Goal: Information Seeking & Learning: Learn about a topic

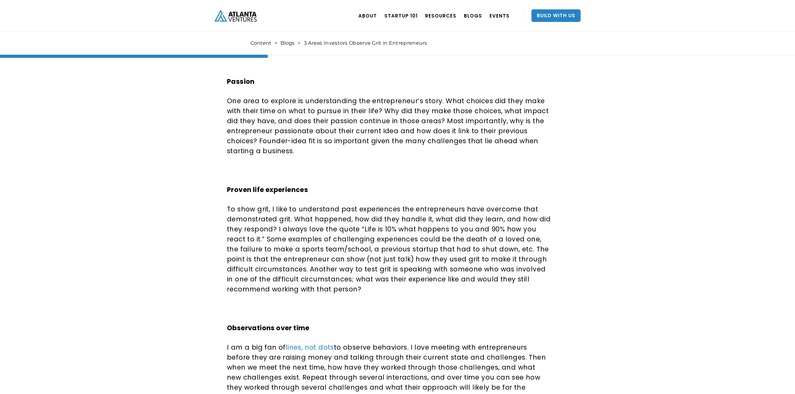
scroll to position [375, 0]
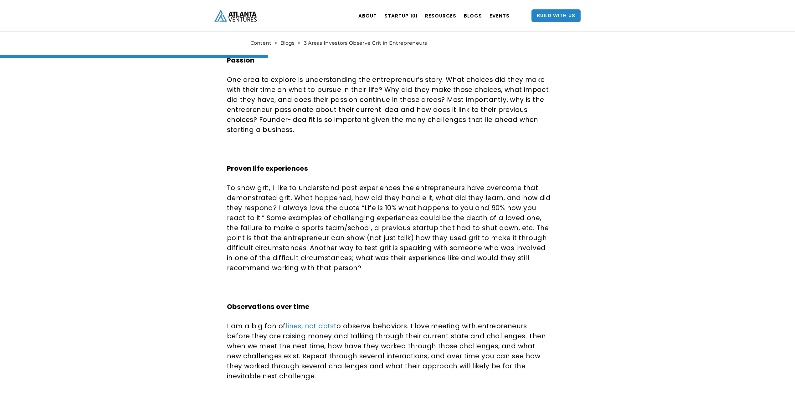
click at [678, 219] on div "3 Areas Investors Observe Grit in Entrepreneurs All entrepreneurs will say they…" at bounding box center [397, 109] width 795 height 895
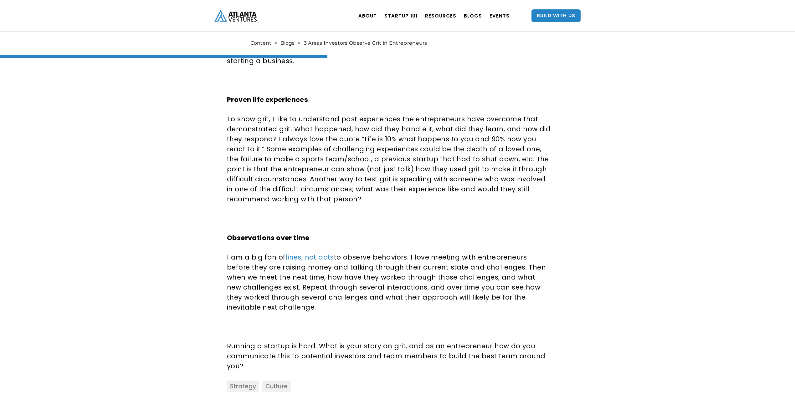
scroll to position [459, 0]
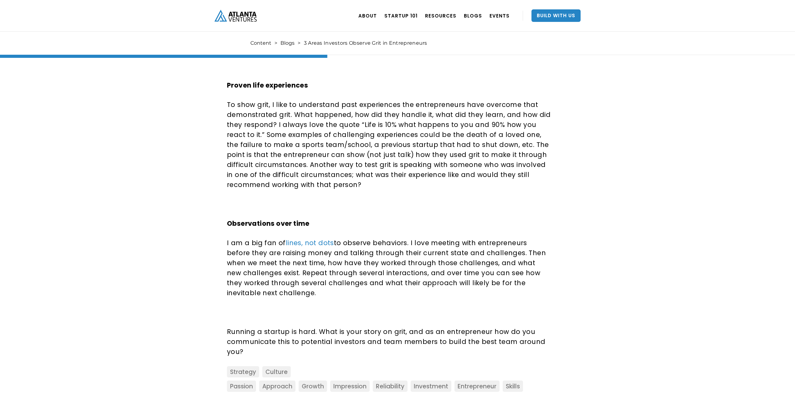
click at [728, 209] on div "3 Areas Investors Observe Grit in Entrepreneurs All entrepreneurs will say they…" at bounding box center [397, 26] width 795 height 895
click at [733, 213] on div "3 Areas Investors Observe Grit in Entrepreneurs All entrepreneurs will say they…" at bounding box center [397, 26] width 795 height 895
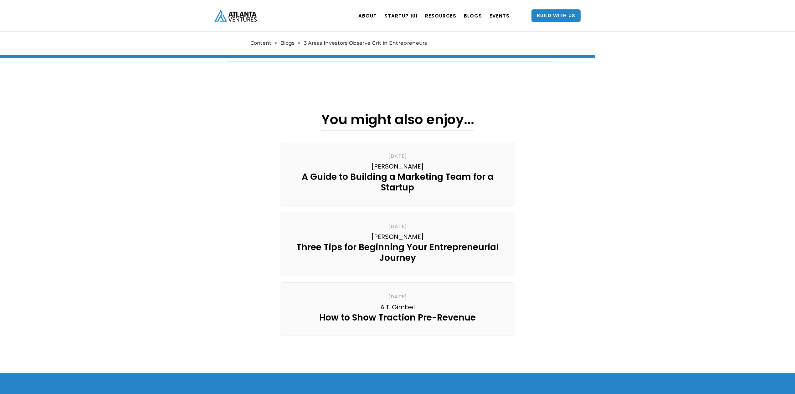
scroll to position [834, 0]
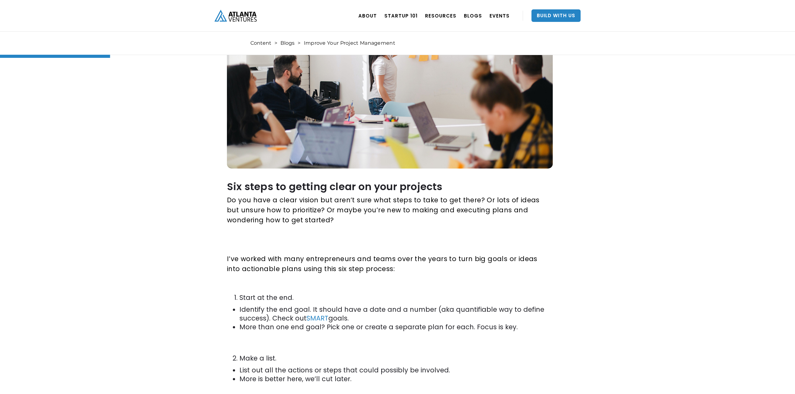
scroll to position [208, 0]
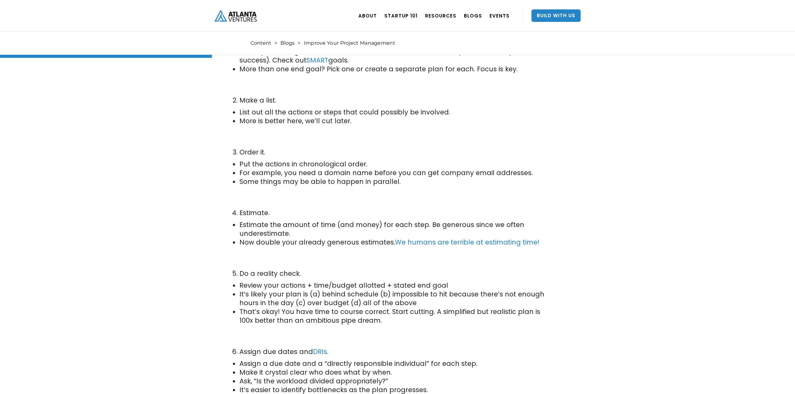
scroll to position [417, 0]
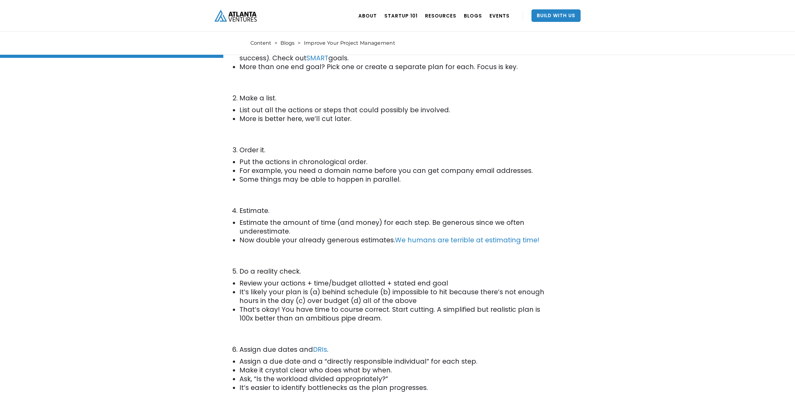
click at [727, 274] on div "Improve Your Project Management Kathryn O'Day shares six easy ways to improve y…" at bounding box center [397, 249] width 795 height 1256
click at [717, 275] on div "Improve Your Project Management Kathryn O'Day shares six easy ways to improve y…" at bounding box center [397, 249] width 795 height 1256
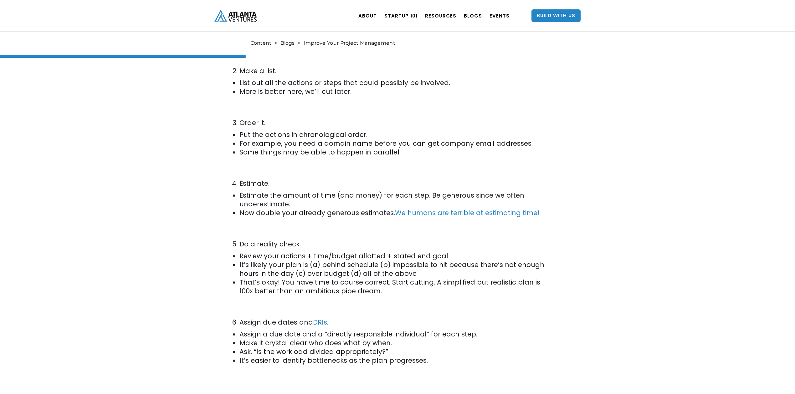
scroll to position [459, 0]
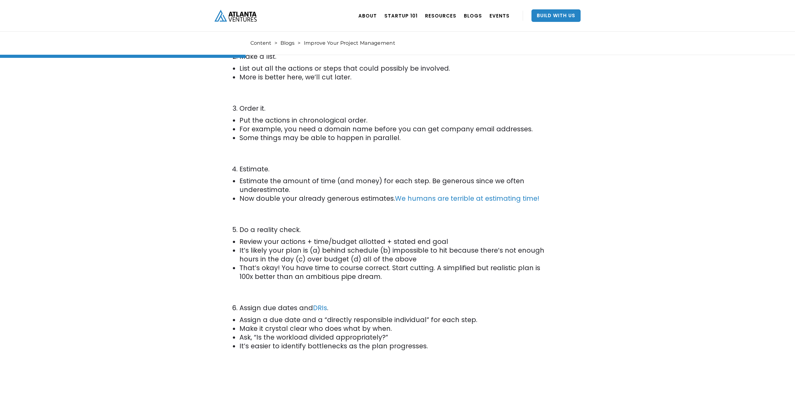
click at [719, 275] on div "Improve Your Project Management Kathryn O'Day shares six easy ways to improve y…" at bounding box center [397, 207] width 795 height 1256
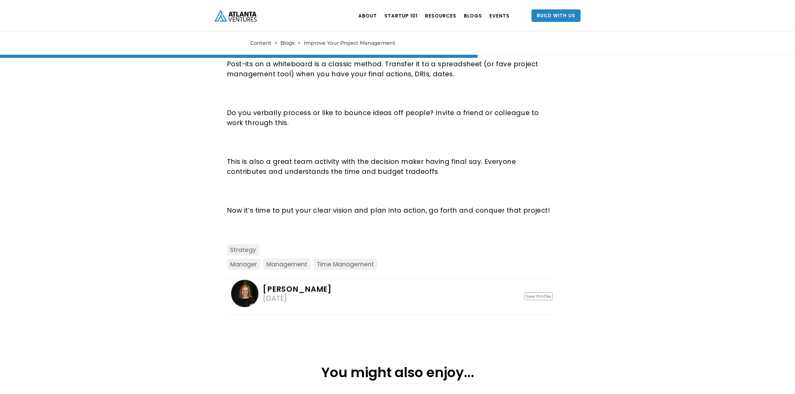
scroll to position [959, 0]
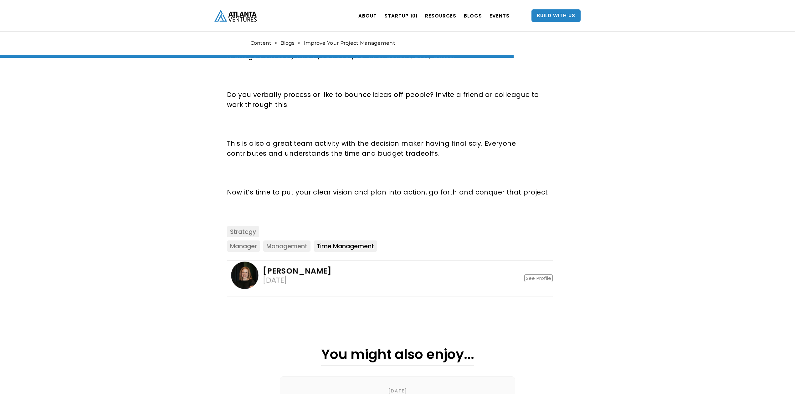
click at [347, 250] on link "time management" at bounding box center [346, 246] width 64 height 11
click at [301, 244] on link "Management" at bounding box center [286, 246] width 47 height 11
click at [235, 246] on link "Manager" at bounding box center [243, 246] width 33 height 11
click at [233, 233] on link "Strategy" at bounding box center [243, 231] width 32 height 11
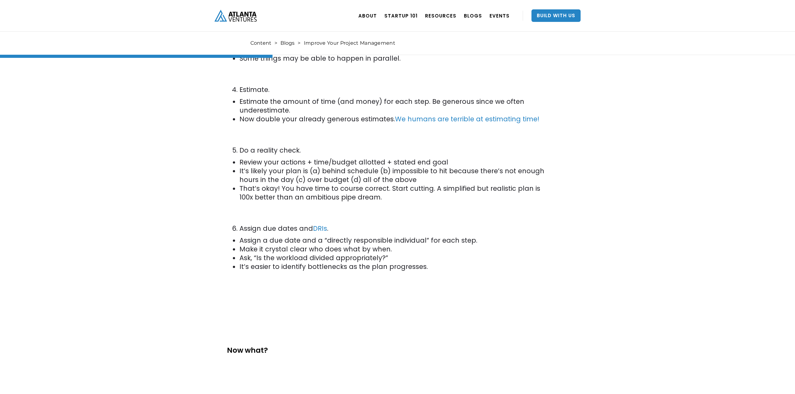
scroll to position [375, 0]
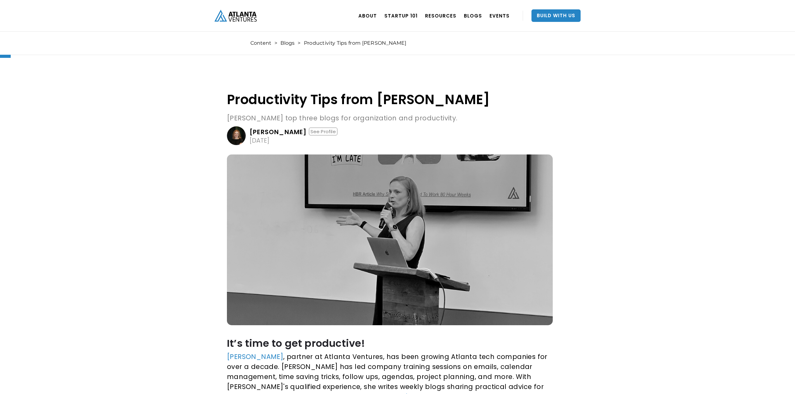
scroll to position [42, 0]
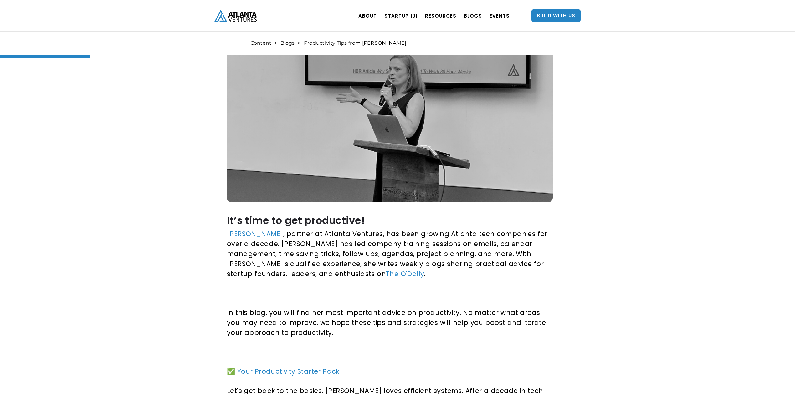
scroll to position [125, 0]
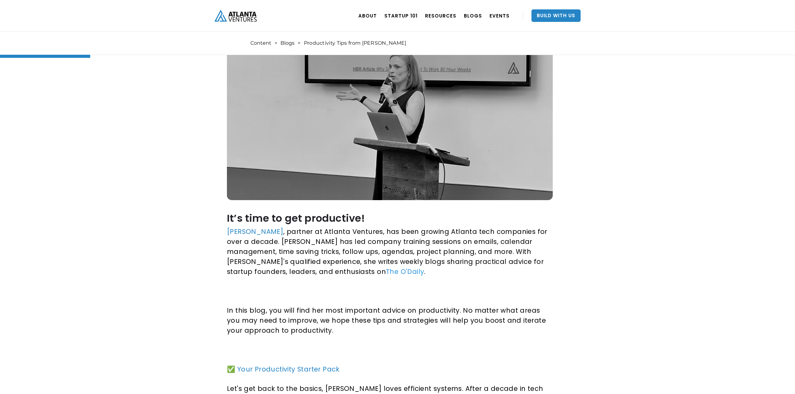
click at [386, 270] on link "The O'Daily" at bounding box center [405, 271] width 38 height 9
click at [686, 218] on div "Productivity Tips from Kathryn O'Day Kathryn O'Day’s top three blogs for organi…" at bounding box center [397, 349] width 795 height 873
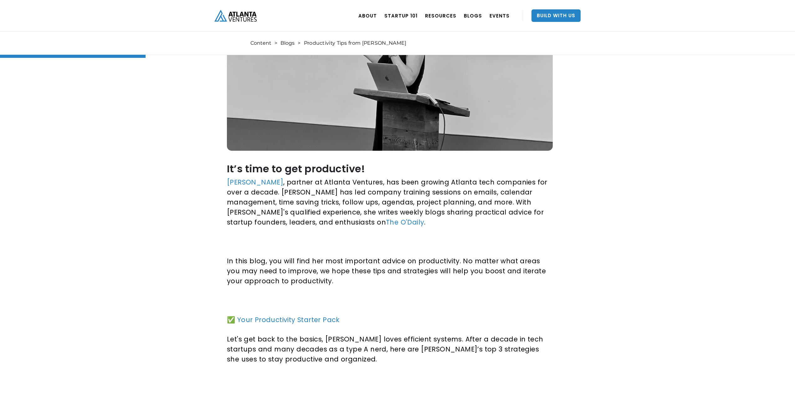
scroll to position [208, 0]
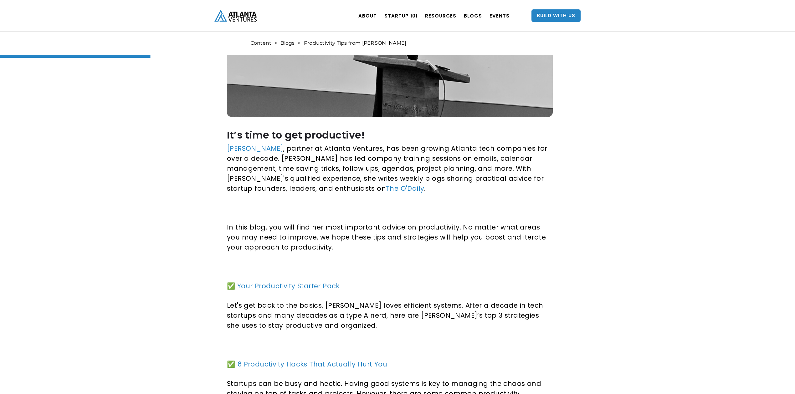
click at [705, 279] on div "Productivity Tips from Kathryn O'Day Kathryn O'Day’s top three blogs for organi…" at bounding box center [397, 265] width 795 height 873
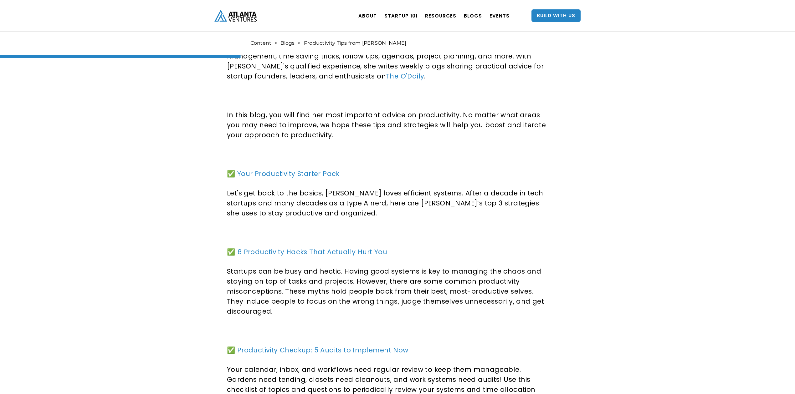
scroll to position [334, 0]
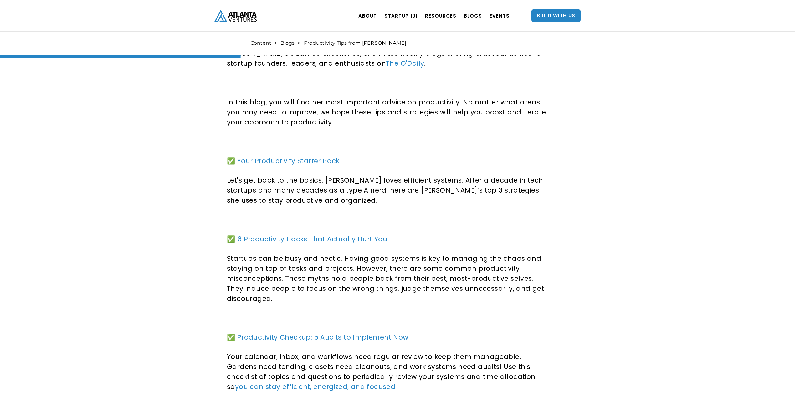
click at [711, 283] on div "Productivity Tips from Kathryn O'Day Kathryn O'Day’s top three blogs for organi…" at bounding box center [397, 140] width 795 height 873
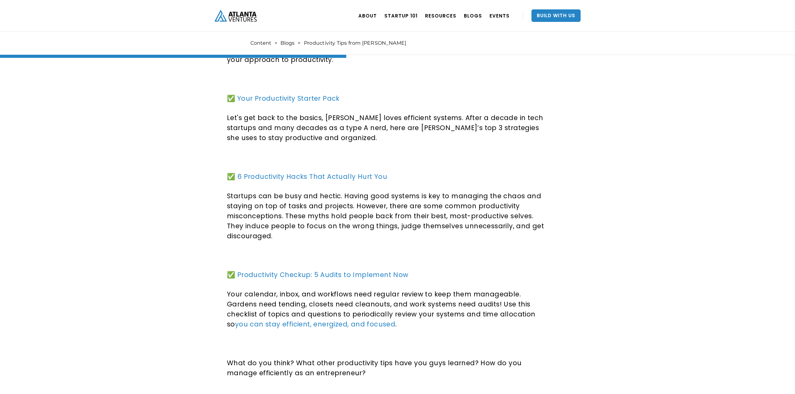
scroll to position [375, 0]
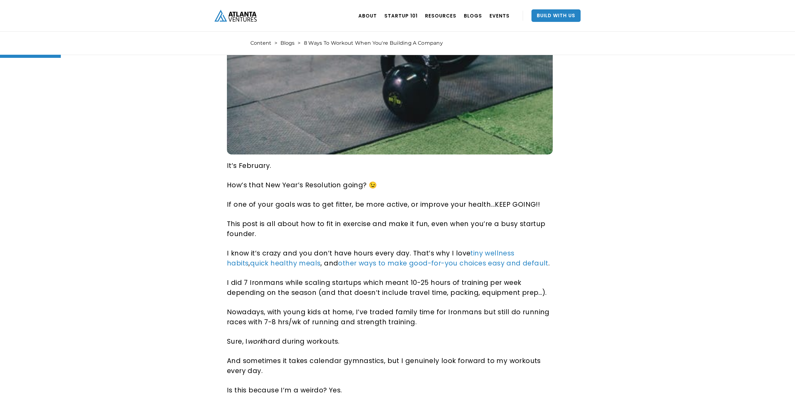
scroll to position [292, 0]
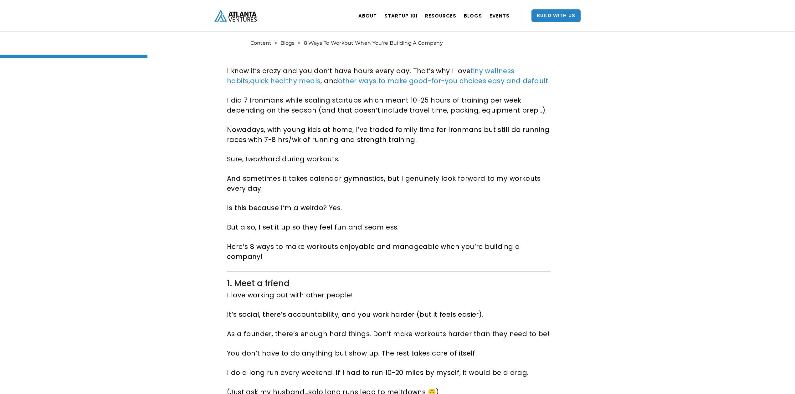
scroll to position [459, 0]
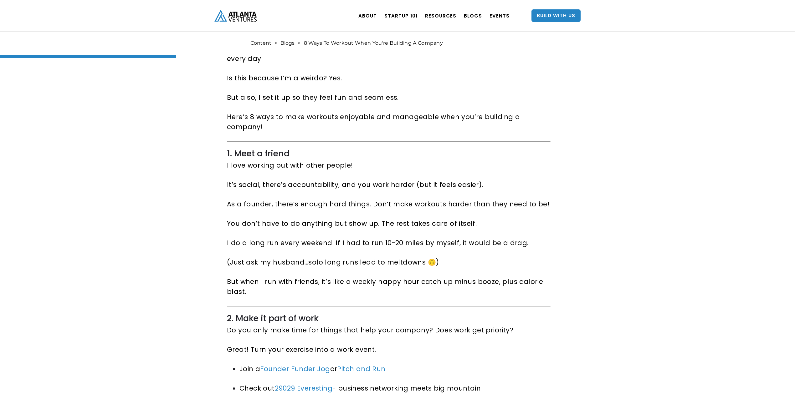
scroll to position [584, 0]
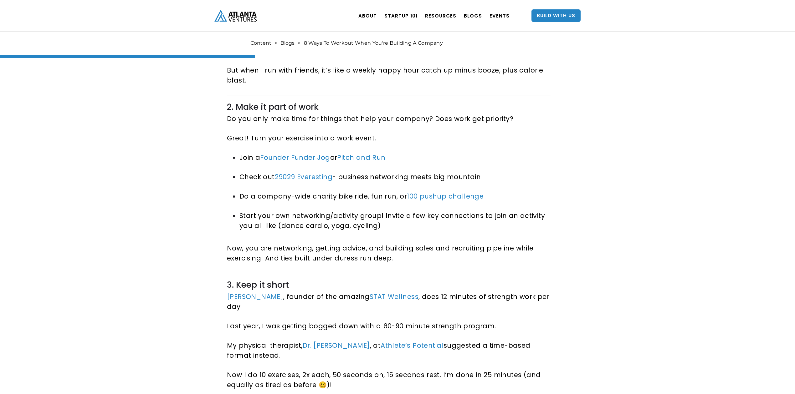
scroll to position [793, 0]
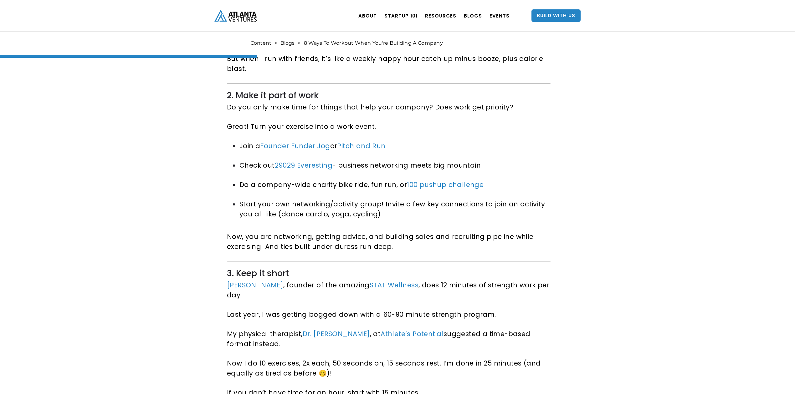
click at [729, 266] on div "8 Ways To Workout When You're Building A Company Here’s 8 ways to make workouts…" at bounding box center [397, 379] width 795 height 2269
click at [724, 266] on div "8 Ways To Workout When You're Building A Company Here’s 8 ways to make workouts…" at bounding box center [397, 379] width 795 height 2269
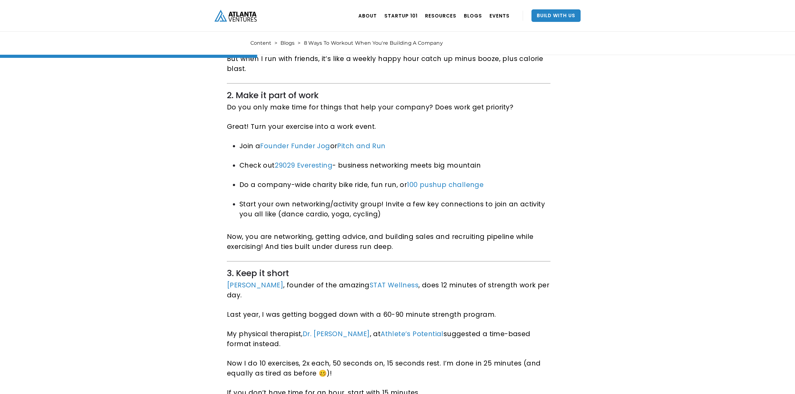
click at [725, 262] on div "8 Ways To Workout When You're Building A Company Here’s 8 ways to make workouts…" at bounding box center [397, 379] width 795 height 2269
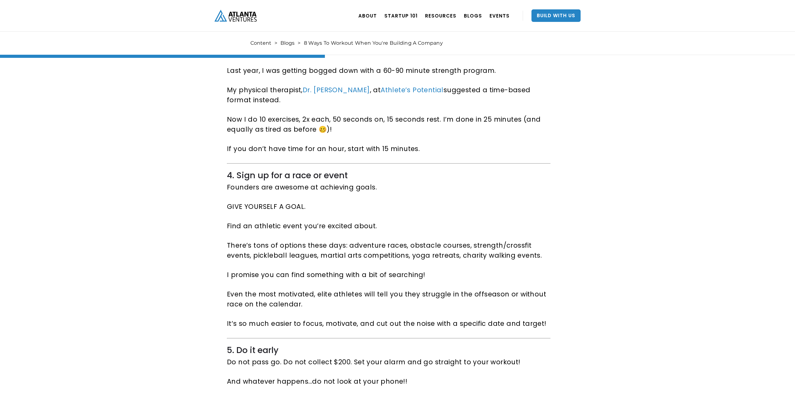
scroll to position [1084, 0]
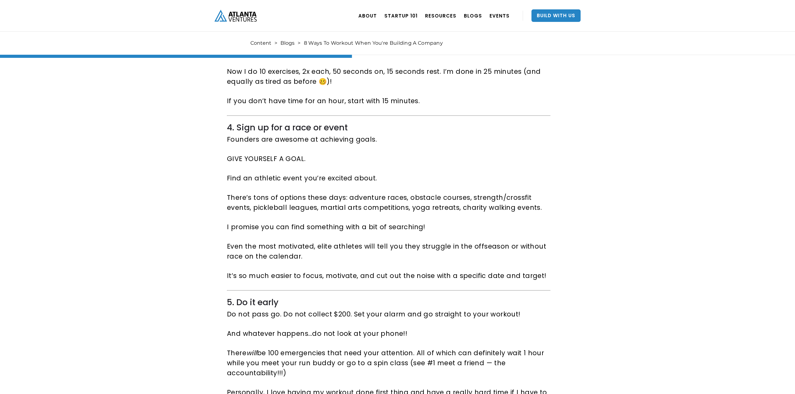
click at [726, 264] on div "8 Ways To Workout When You're Building A Company Here’s 8 ways to make workouts…" at bounding box center [397, 87] width 795 height 2269
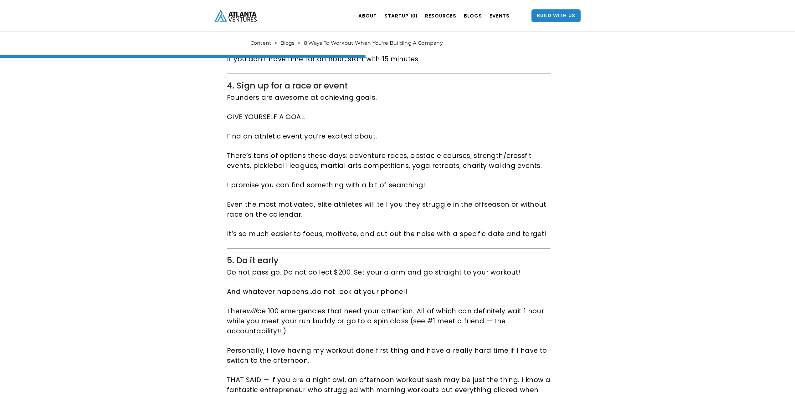
click at [726, 264] on div "8 Ways To Workout When You're Building A Company Here’s 8 ways to make workouts…" at bounding box center [397, 45] width 795 height 2269
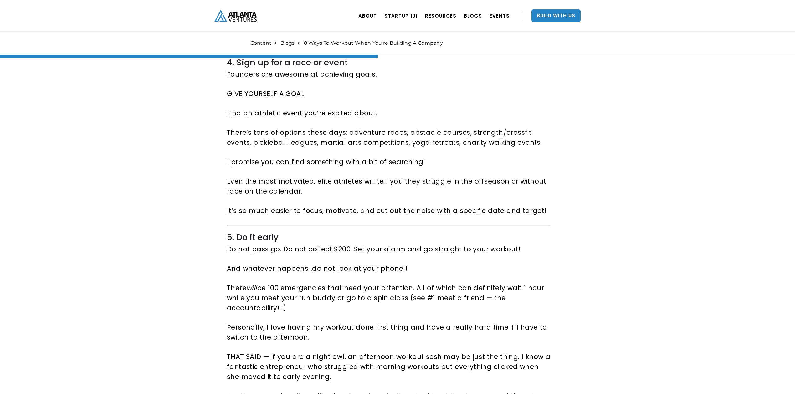
scroll to position [1168, 0]
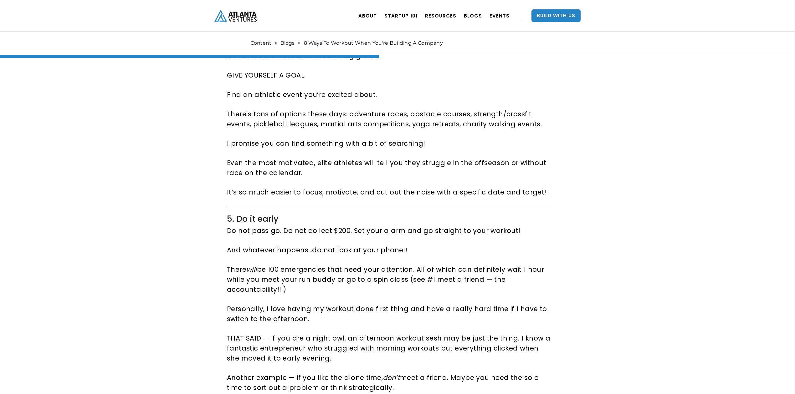
click at [725, 264] on div "8 Ways To Workout When You're Building A Company Here’s 8 ways to make workouts…" at bounding box center [397, 4] width 795 height 2269
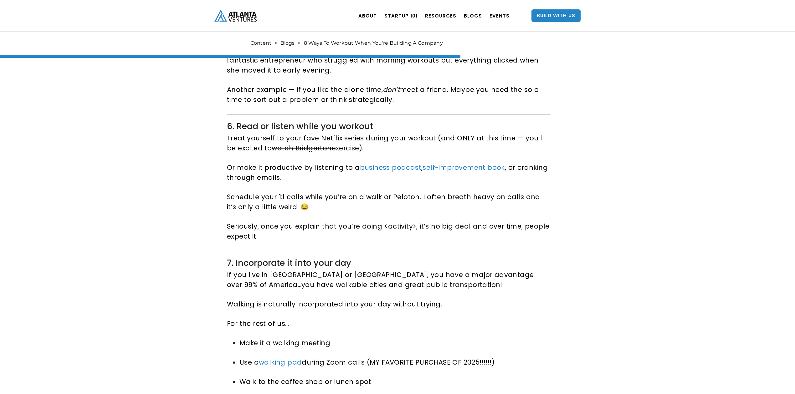
scroll to position [1502, 0]
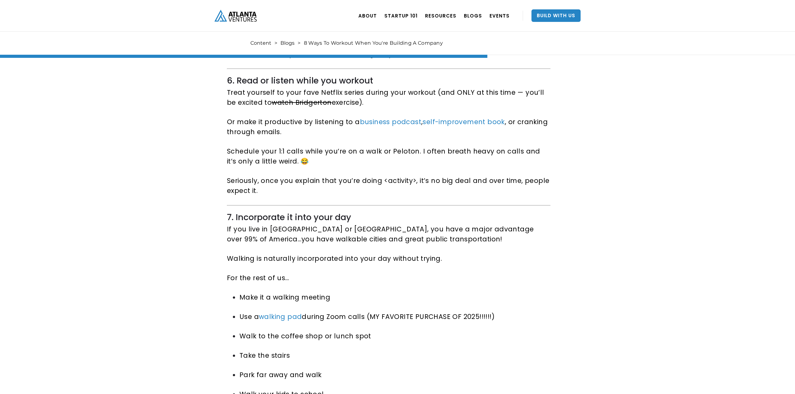
drag, startPoint x: 712, startPoint y: 239, endPoint x: 712, endPoint y: 236, distance: 3.4
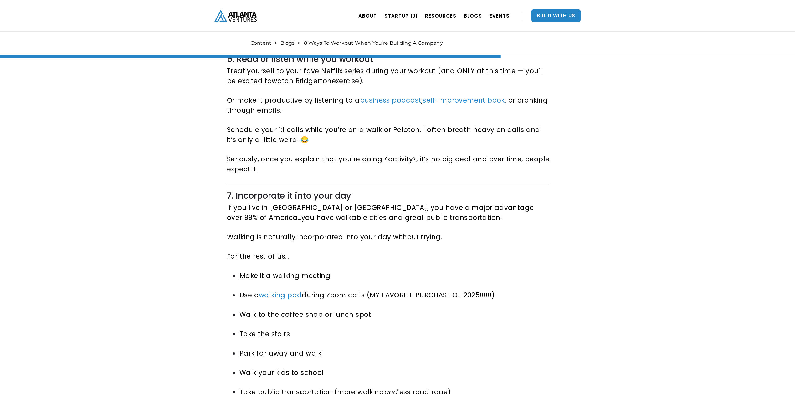
scroll to position [1544, 0]
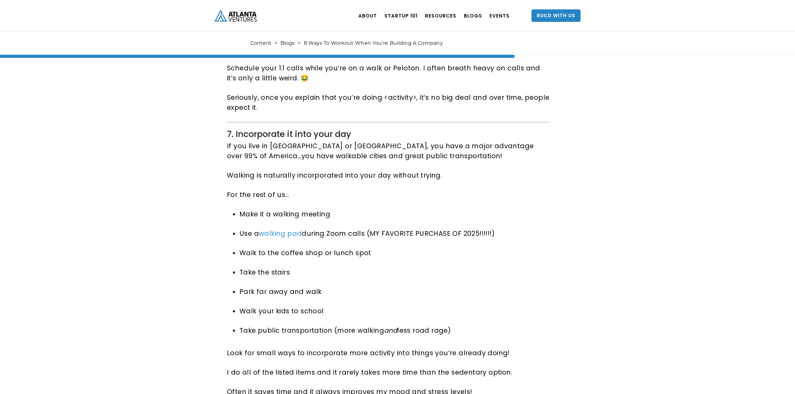
click at [274, 229] on link "walking pad" at bounding box center [280, 233] width 43 height 9
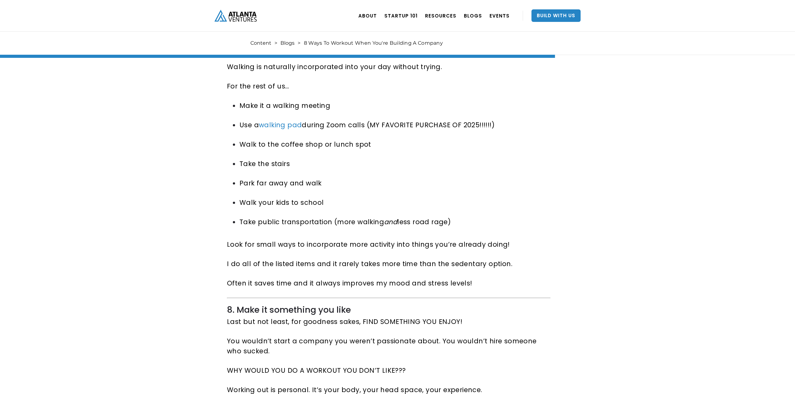
scroll to position [1710, 0]
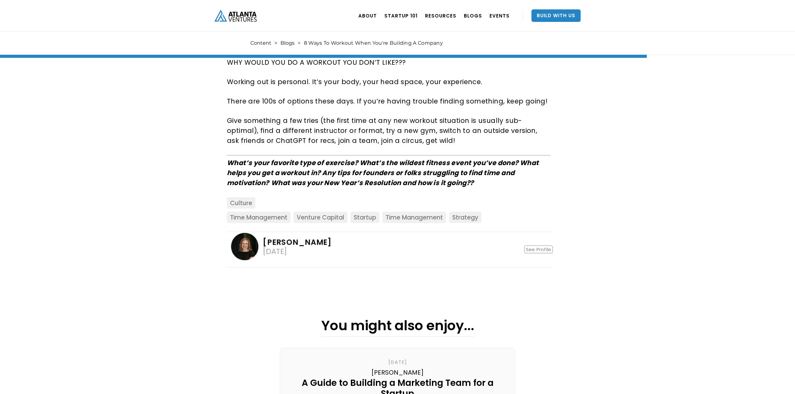
scroll to position [2003, 0]
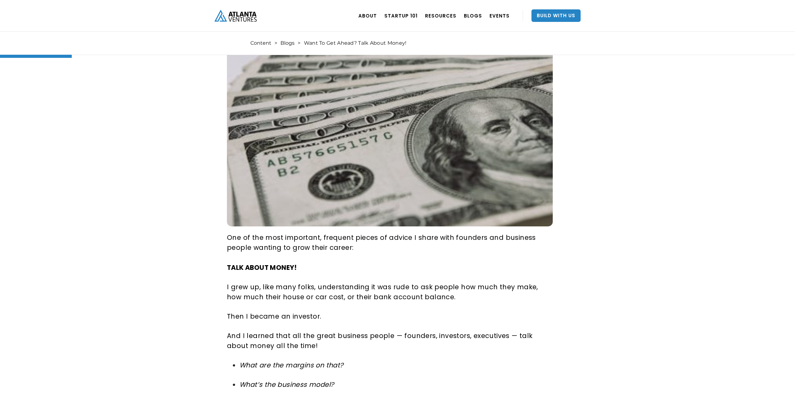
scroll to position [167, 0]
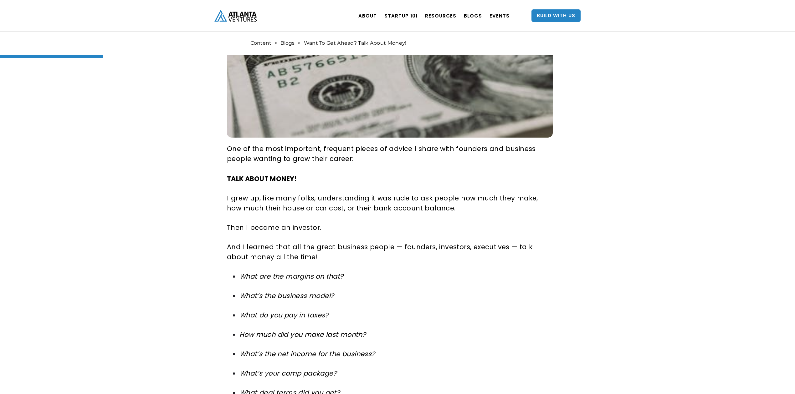
scroll to position [250, 0]
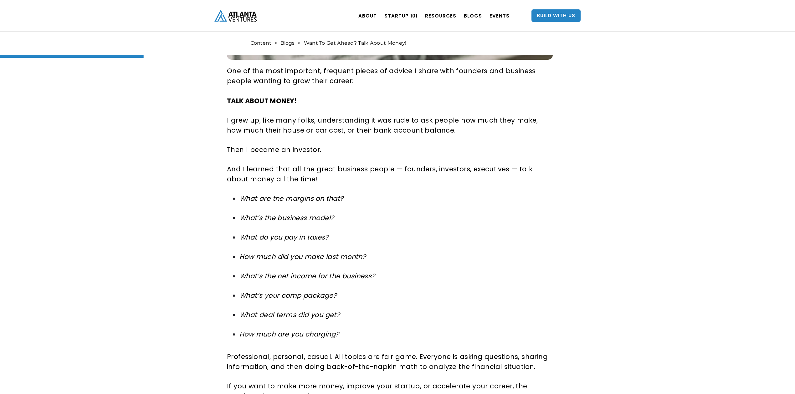
scroll to position [334, 0]
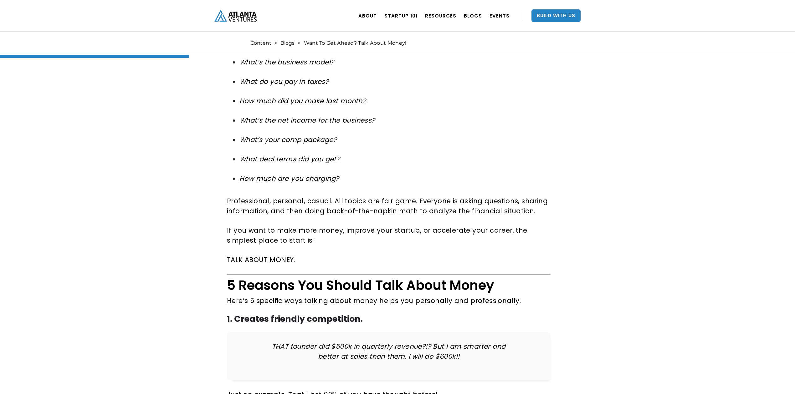
scroll to position [542, 0]
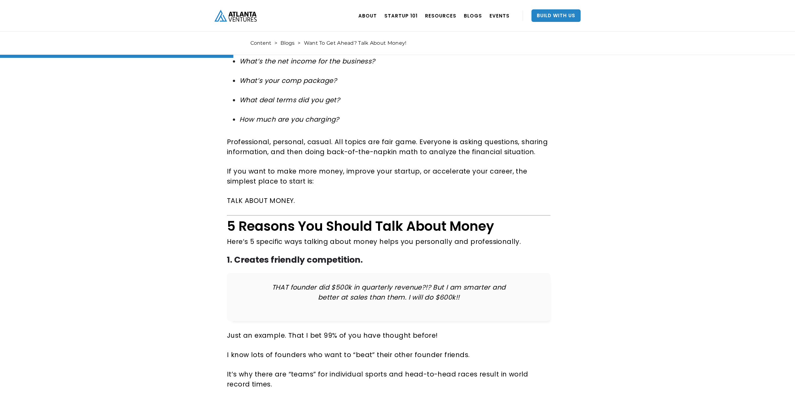
click at [639, 269] on div "Want To Get Ahead? Talk About Money! 5 reasons money conversations are essentia…" at bounding box center [397, 309] width 795 height 1627
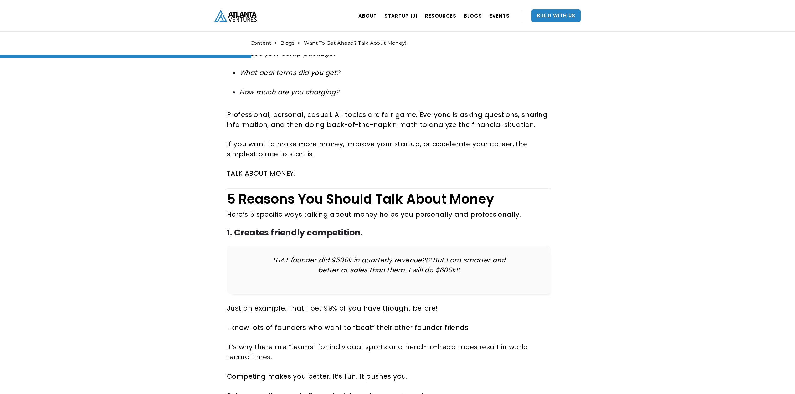
scroll to position [584, 0]
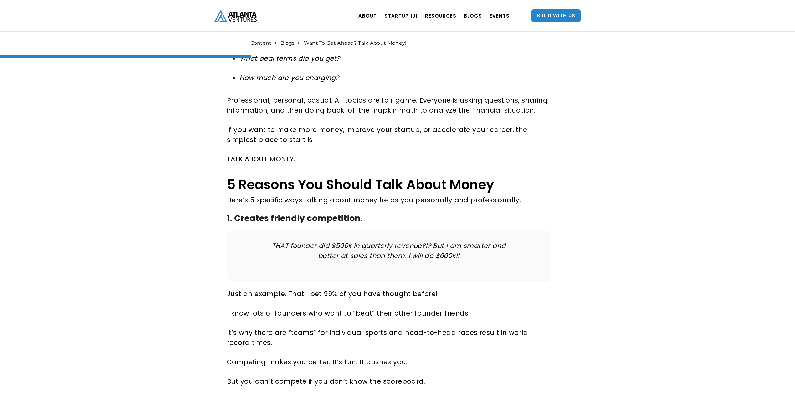
click at [639, 269] on div "Want To Get Ahead? Talk About Money! 5 reasons money conversations are essentia…" at bounding box center [397, 267] width 795 height 1627
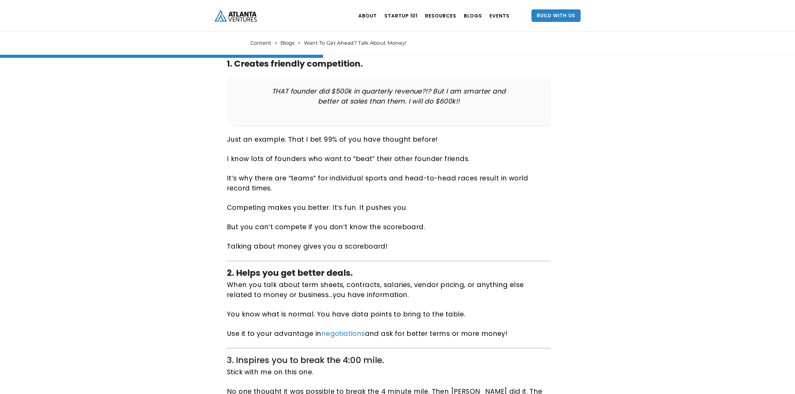
scroll to position [751, 0]
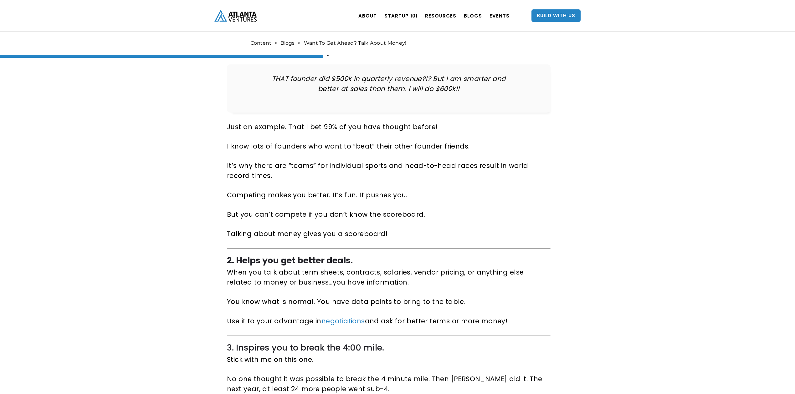
click at [639, 269] on div "Want To Get Ahead? Talk About Money! 5 reasons money conversations are essentia…" at bounding box center [397, 100] width 795 height 1627
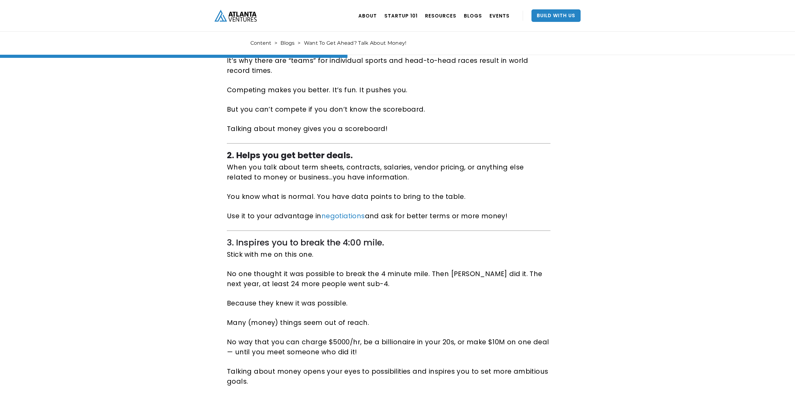
scroll to position [876, 0]
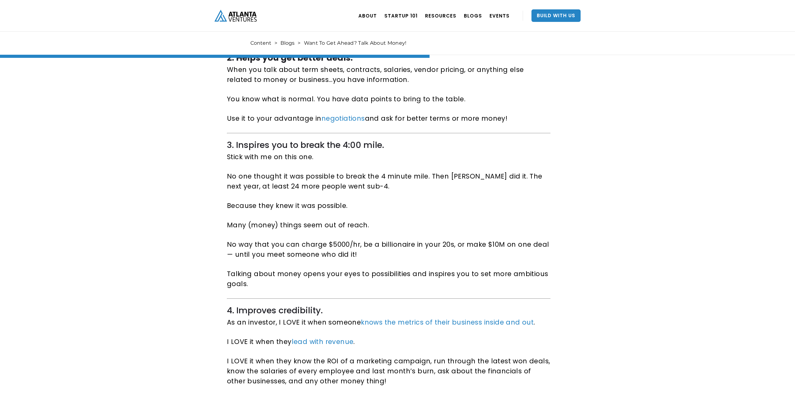
scroll to position [1001, 0]
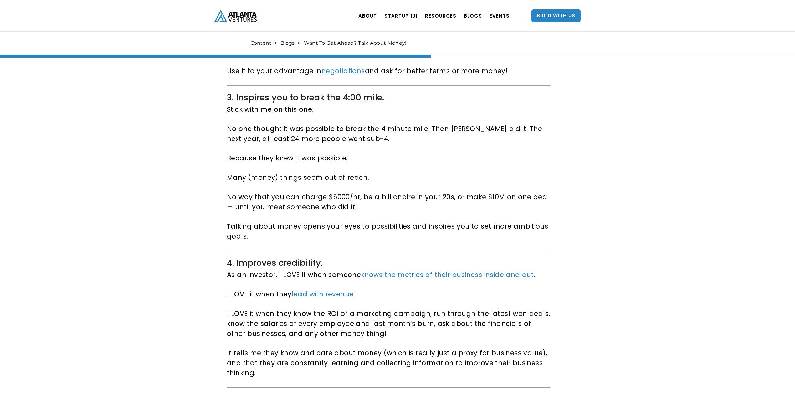
click at [495, 277] on link "knows the metrics of their business inside and out" at bounding box center [447, 274] width 173 height 9
click at [333, 295] on link "lead with revenue" at bounding box center [323, 294] width 62 height 9
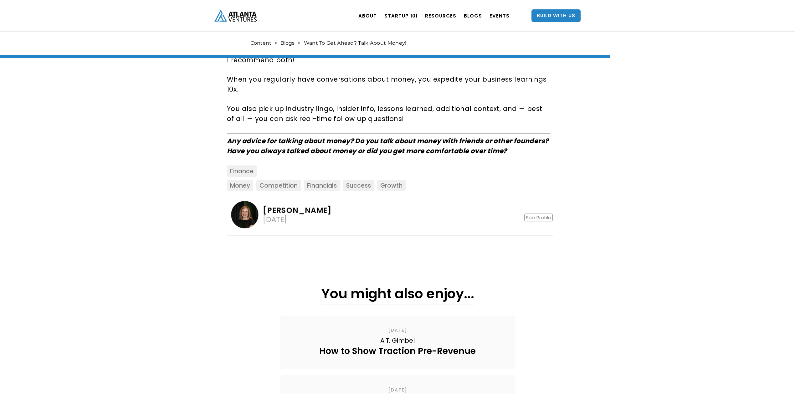
scroll to position [1377, 0]
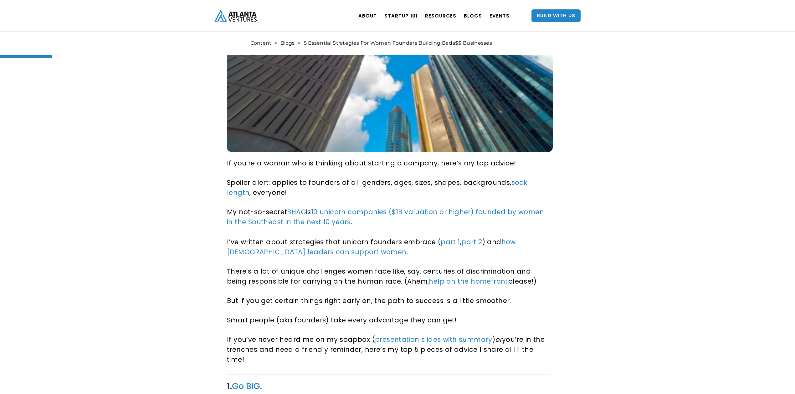
scroll to position [250, 0]
click at [293, 213] on link "BHAG" at bounding box center [296, 211] width 19 height 9
click at [374, 212] on link "10 unicorn companies ($1B valuation or higher) founded by women in the Southeas…" at bounding box center [385, 216] width 317 height 19
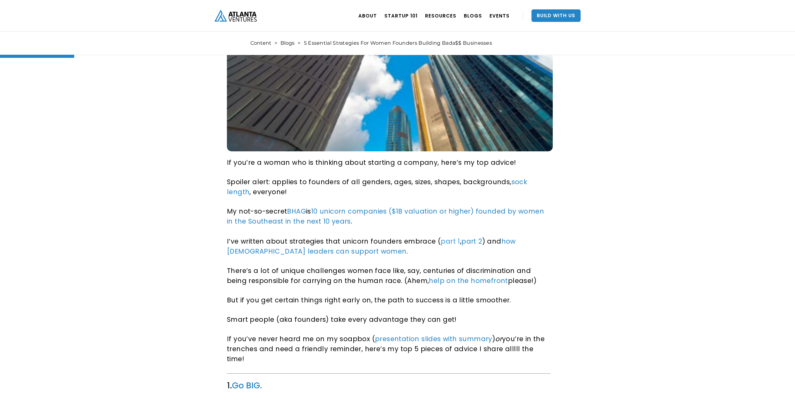
click at [442, 245] on link "part 1" at bounding box center [450, 241] width 19 height 9
click at [461, 242] on link "part 2" at bounding box center [471, 241] width 21 height 9
click at [515, 245] on link "how male leaders can support women" at bounding box center [371, 246] width 289 height 19
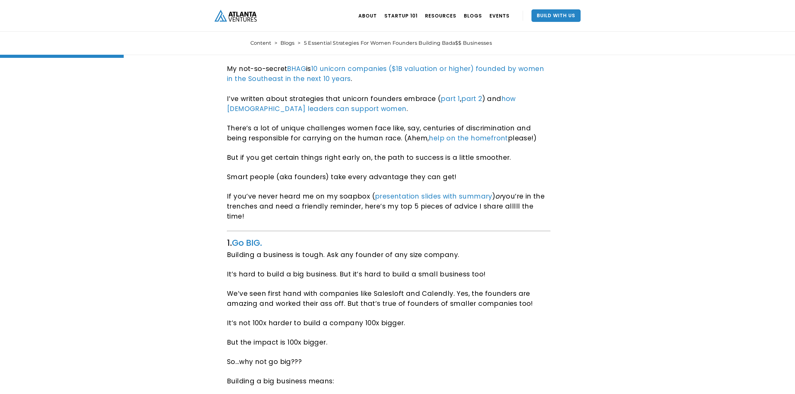
scroll to position [417, 0]
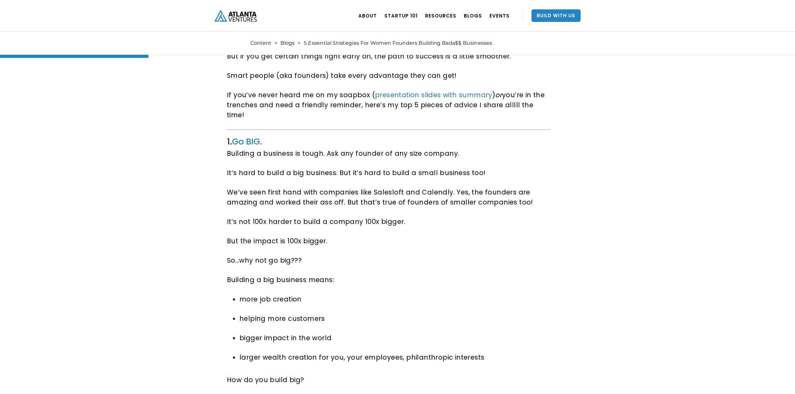
scroll to position [501, 0]
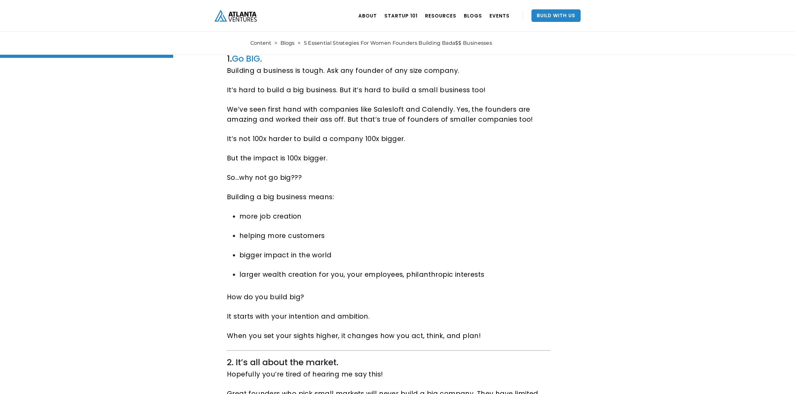
scroll to position [584, 0]
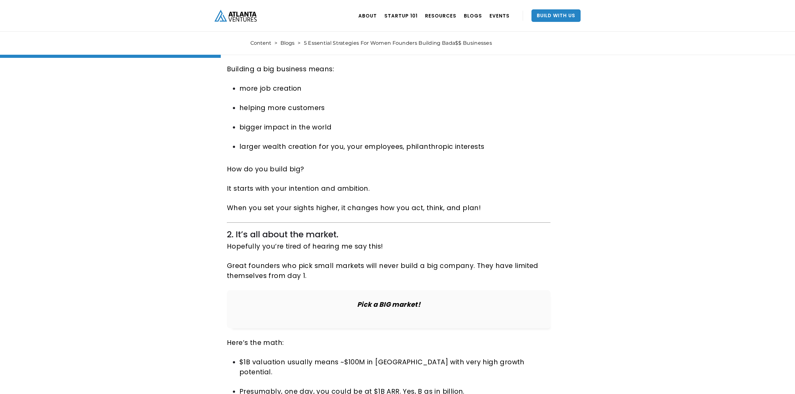
scroll to position [751, 0]
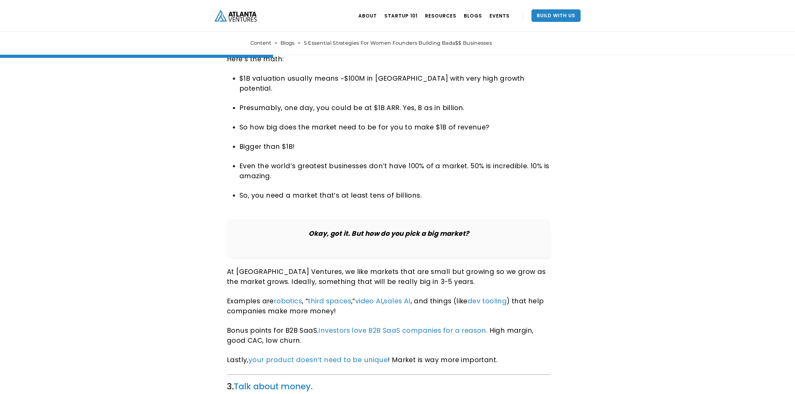
scroll to position [1001, 0]
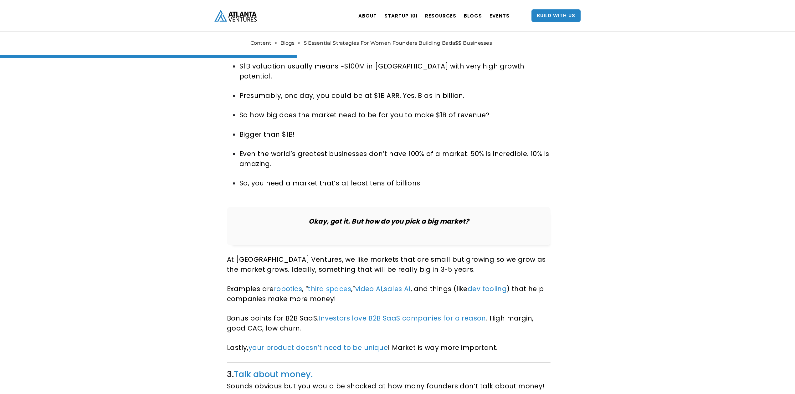
click at [334, 284] on link "spaces" at bounding box center [338, 288] width 25 height 9
click at [377, 284] on link "video AI" at bounding box center [368, 288] width 27 height 9
click at [402, 284] on link "sales AI" at bounding box center [397, 288] width 27 height 9
click at [483, 284] on link "dev tooling" at bounding box center [486, 288] width 39 height 9
click at [284, 284] on link "robo" at bounding box center [282, 288] width 17 height 9
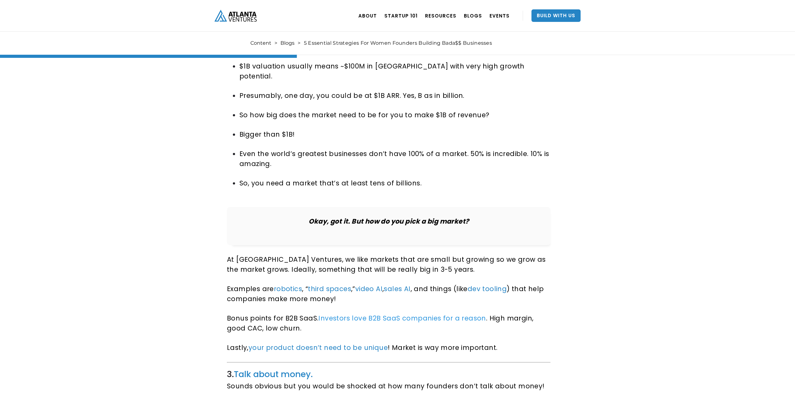
click at [350, 314] on link "Investors love B2B SaaS companies for a reason" at bounding box center [401, 318] width 167 height 9
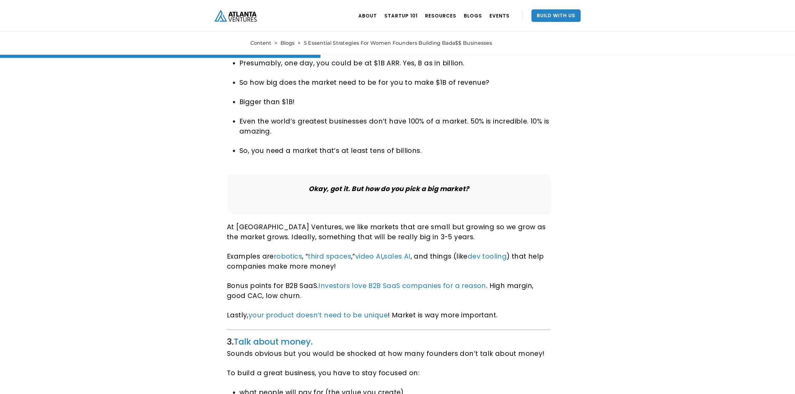
scroll to position [1084, 0]
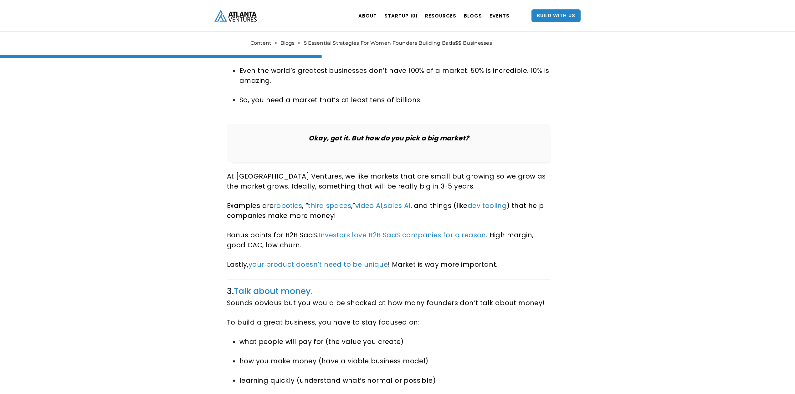
click at [645, 254] on div "5 Essential Strategies For Women Founders Building Bada$$ Businesses If you’re …" at bounding box center [397, 188] width 795 height 2470
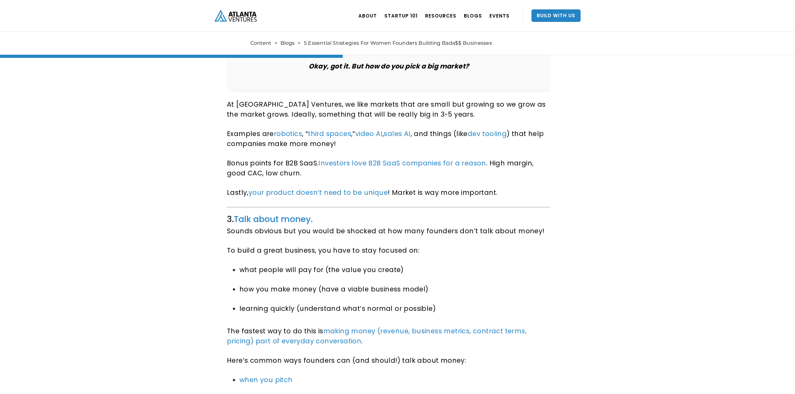
scroll to position [1168, 0]
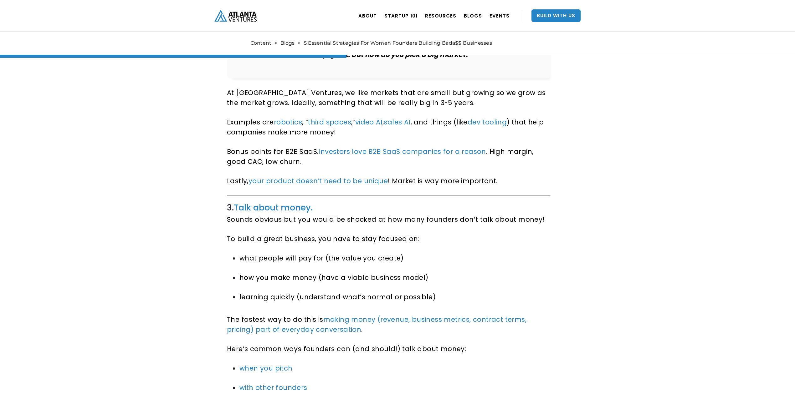
click at [648, 255] on div "5 Essential Strategies For Women Founders Building Bada$$ Businesses If you’re …" at bounding box center [397, 105] width 795 height 2470
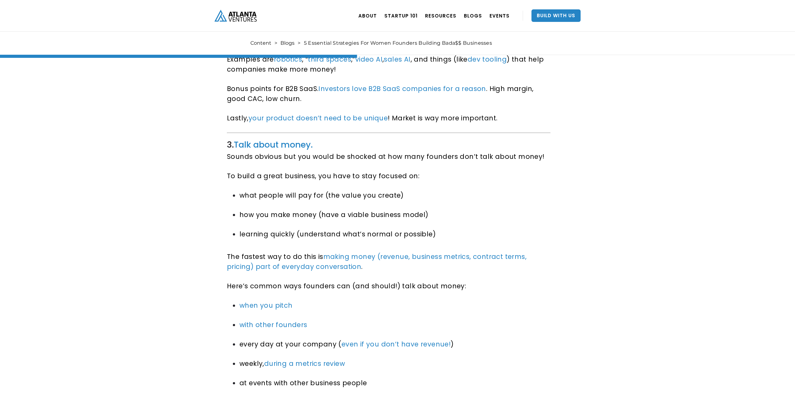
scroll to position [1252, 0]
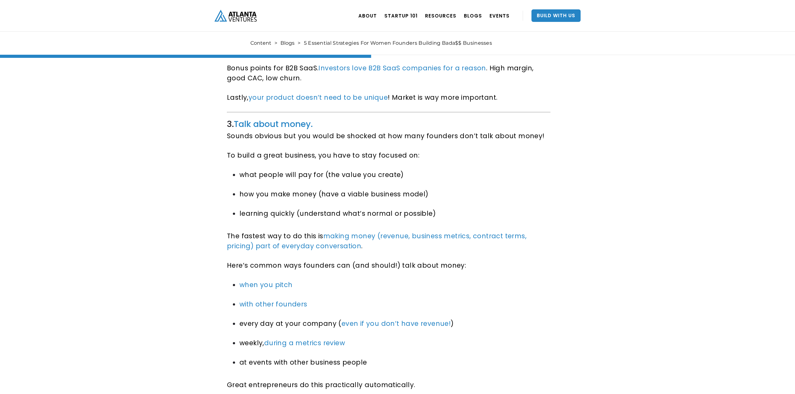
click at [658, 257] on div "5 Essential Strategies For Women Founders Building Bada$$ Businesses If you’re …" at bounding box center [397, 21] width 795 height 2470
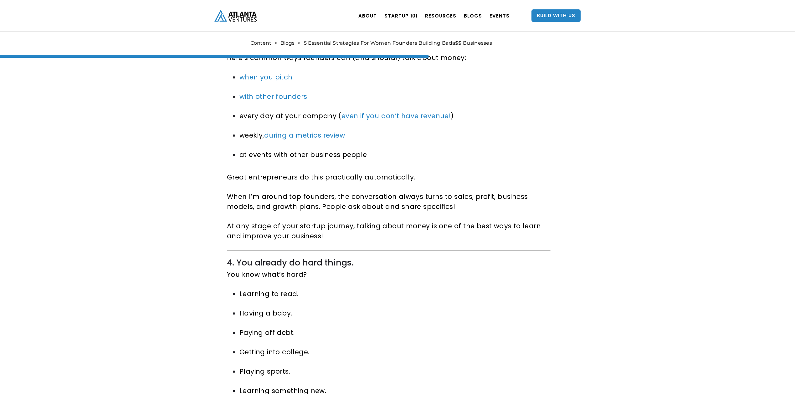
scroll to position [1460, 0]
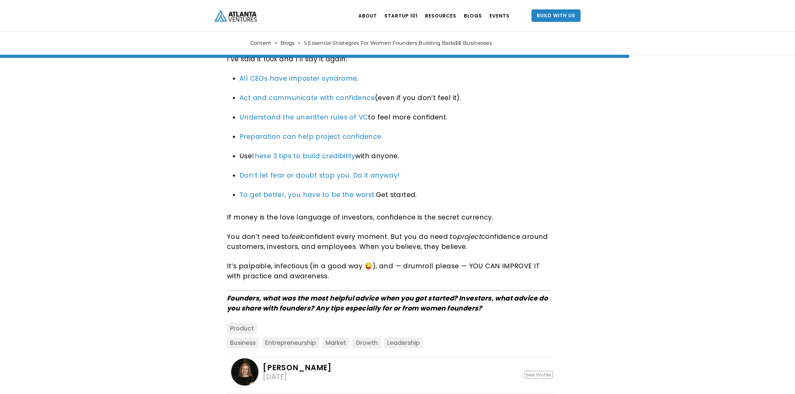
scroll to position [2128, 0]
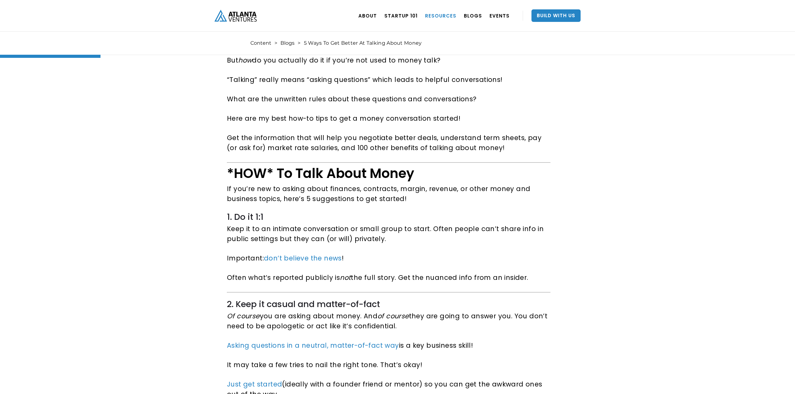
scroll to position [250, 0]
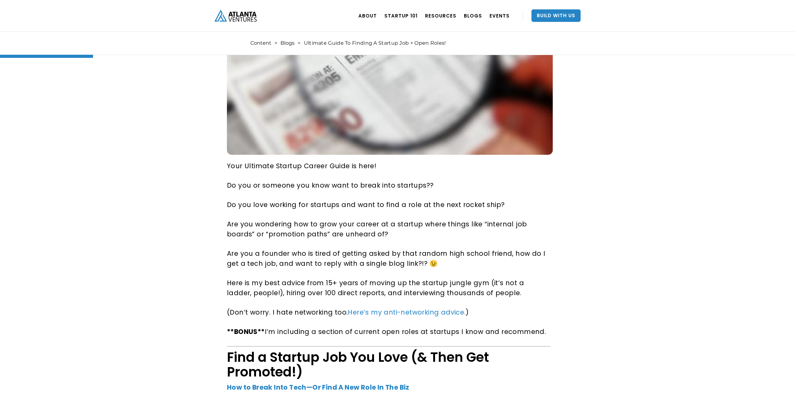
scroll to position [250, 0]
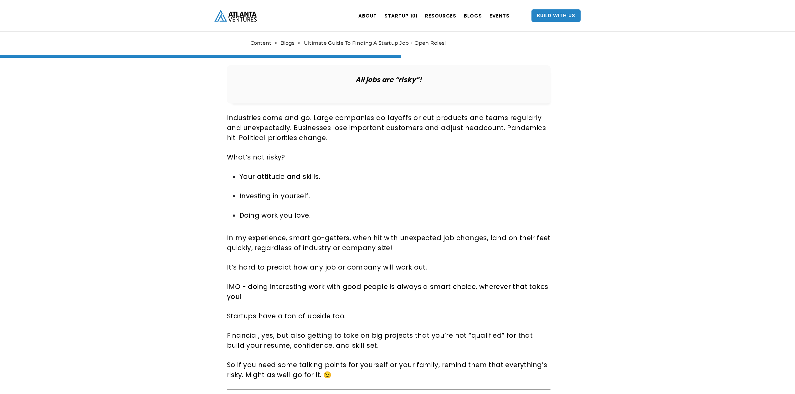
scroll to position [1084, 0]
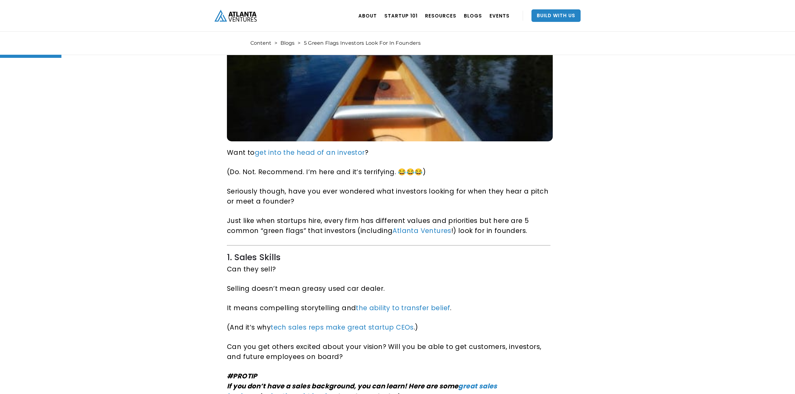
scroll to position [250, 0]
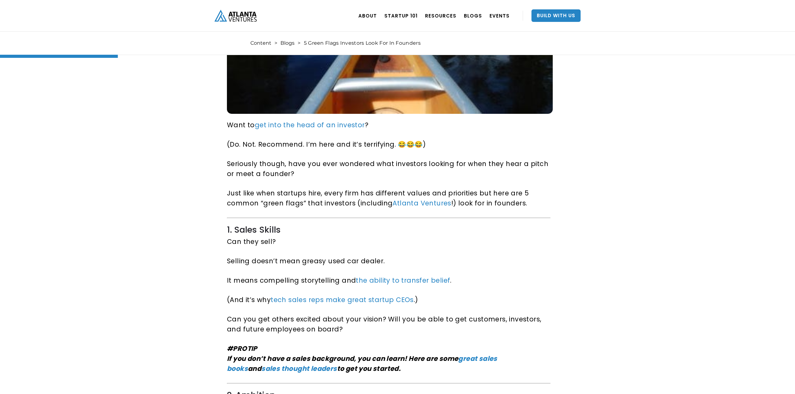
scroll to position [292, 0]
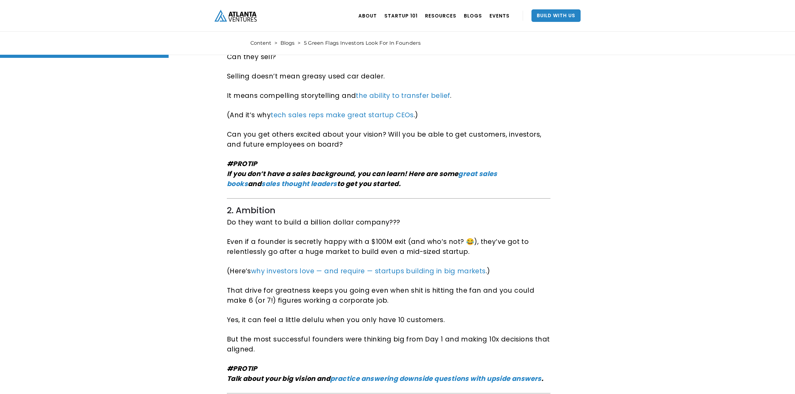
scroll to position [459, 0]
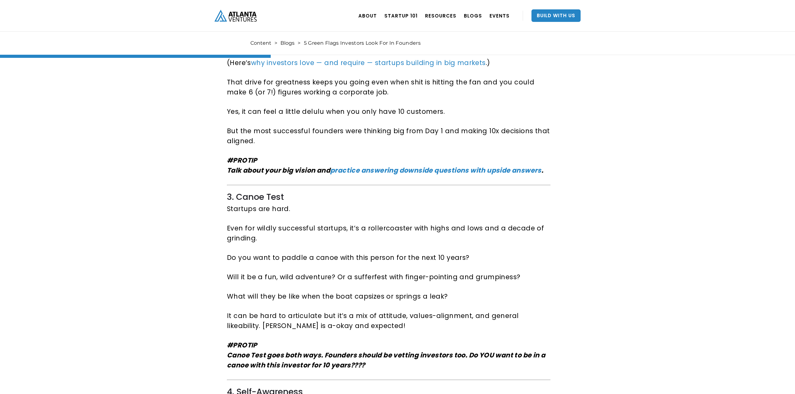
scroll to position [667, 0]
click at [732, 186] on div "5 Green Flags Investors Look For In Founders Why VCs think about canoes during …" at bounding box center [397, 239] width 795 height 1739
click at [646, 216] on div "5 Green Flags Investors Look For In Founders Why VCs think about canoes during …" at bounding box center [397, 239] width 795 height 1739
click at [658, 271] on div "5 Green Flags Investors Look For In Founders Why VCs think about canoes during …" at bounding box center [397, 239] width 795 height 1739
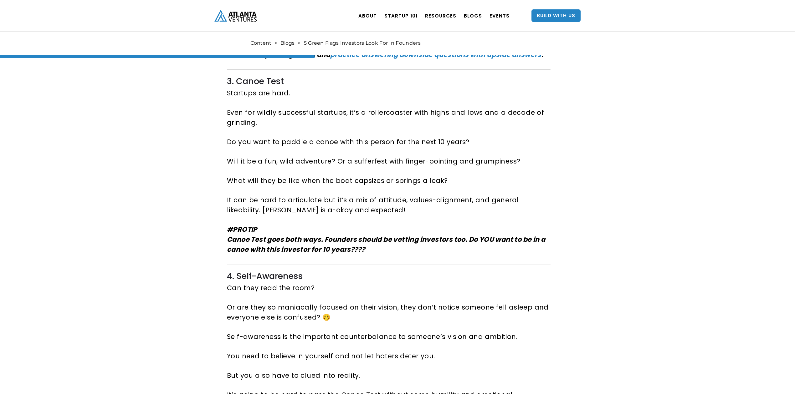
scroll to position [793, 0]
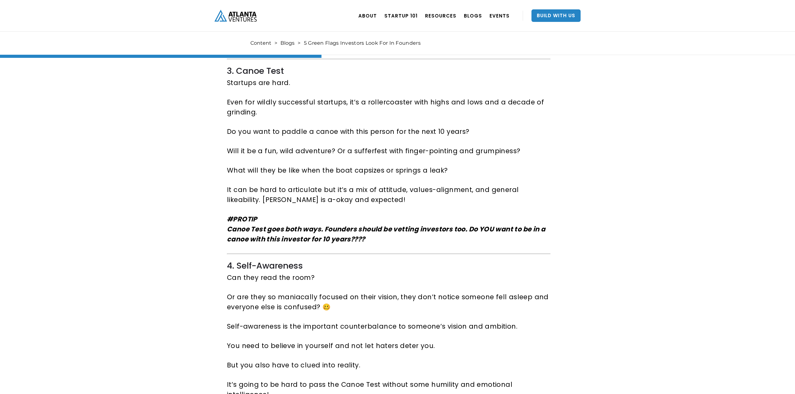
click at [660, 270] on div "5 Green Flags Investors Look For In Founders Why VCs think about canoes during …" at bounding box center [397, 114] width 795 height 1739
click at [693, 252] on div "5 Green Flags Investors Look For In Founders Why VCs think about canoes during …" at bounding box center [397, 114] width 795 height 1739
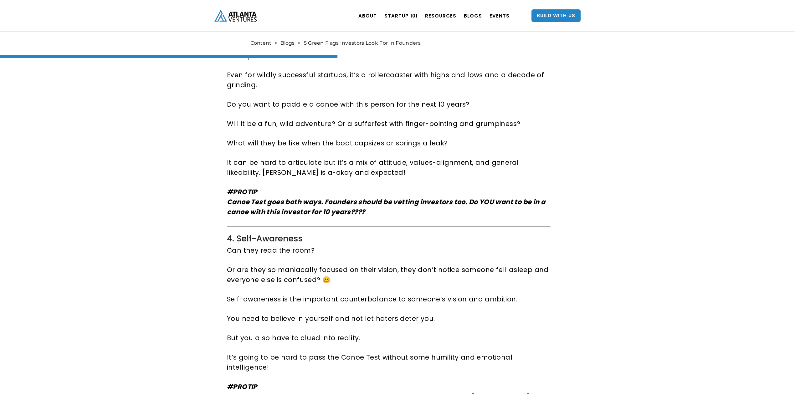
scroll to position [834, 0]
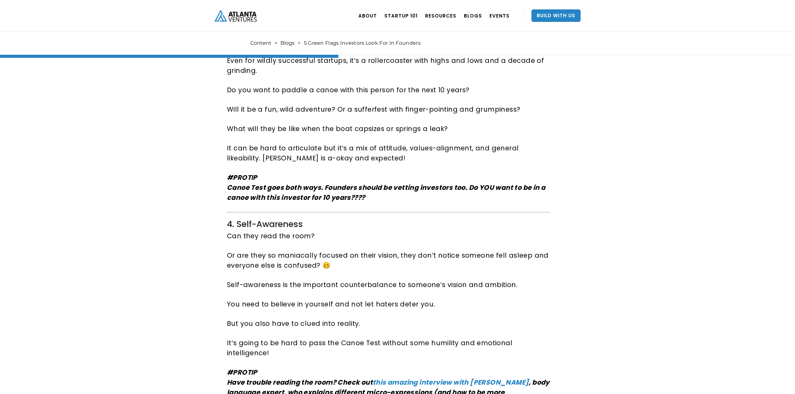
click at [693, 252] on div "5 Green Flags Investors Look For In Founders Why VCs think about canoes during …" at bounding box center [397, 73] width 795 height 1739
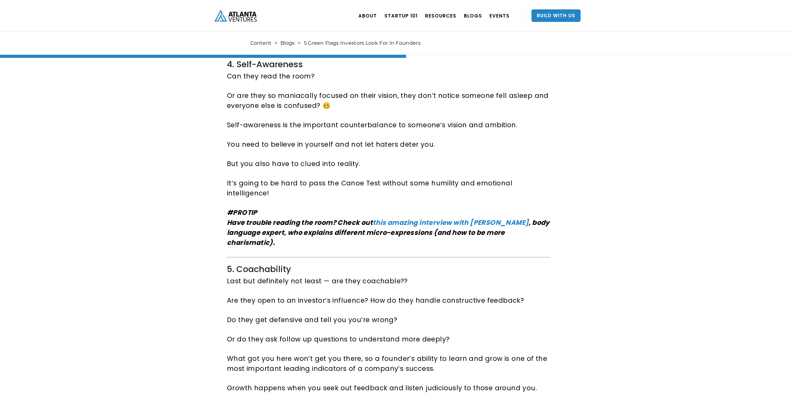
scroll to position [1001, 0]
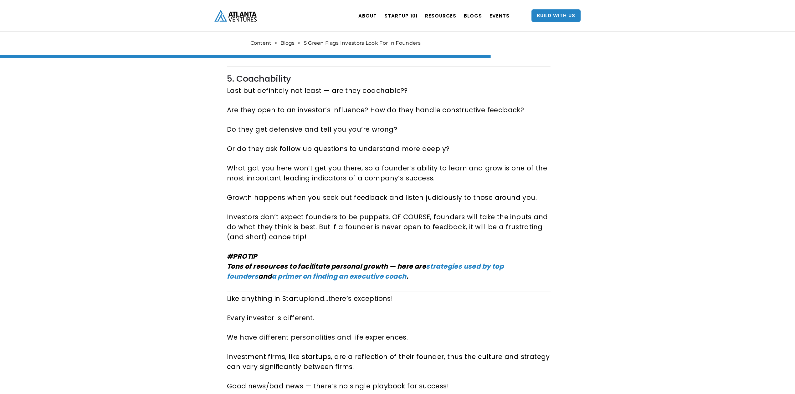
scroll to position [1210, 0]
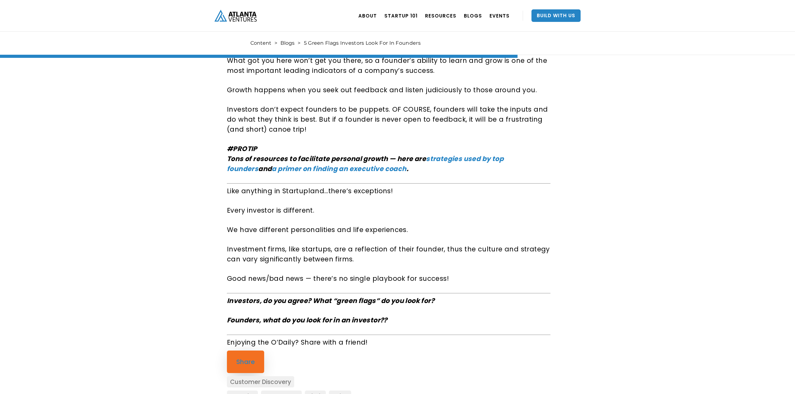
scroll to position [1293, 0]
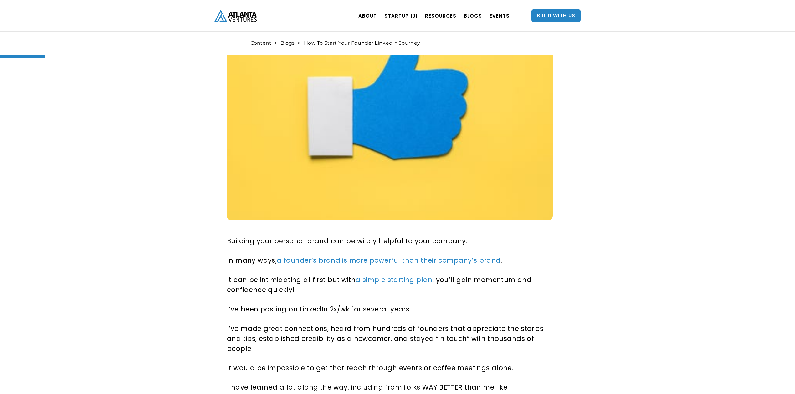
scroll to position [167, 0]
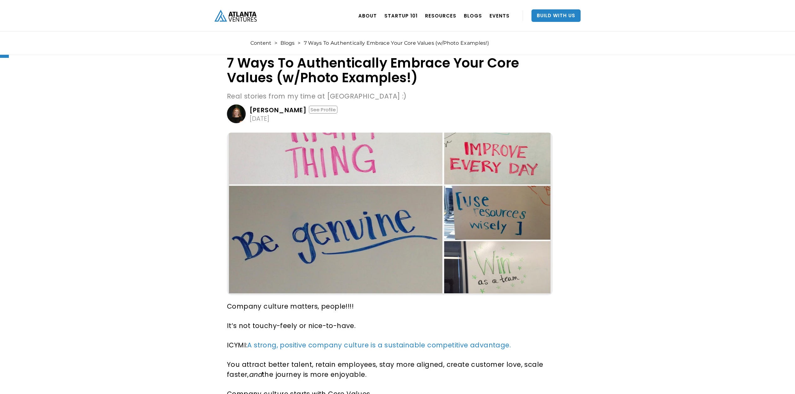
scroll to position [83, 0]
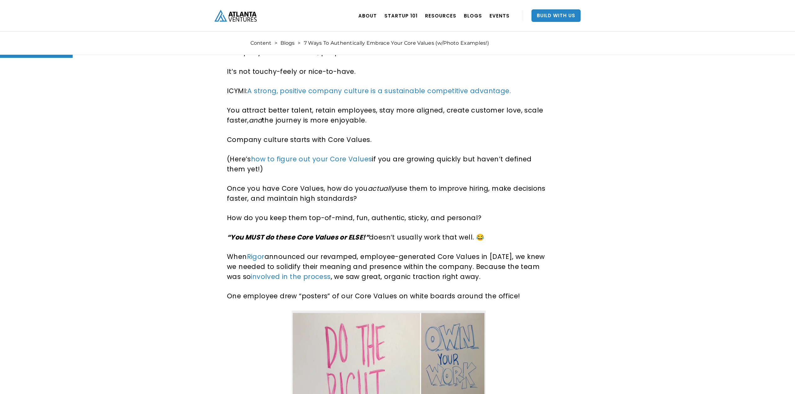
scroll to position [292, 0]
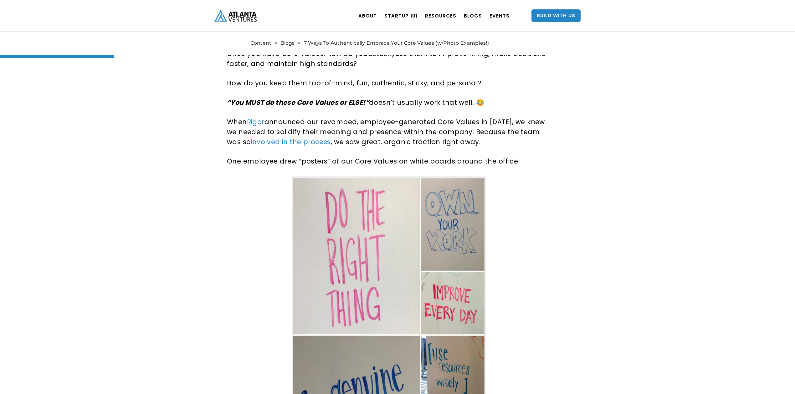
scroll to position [459, 0]
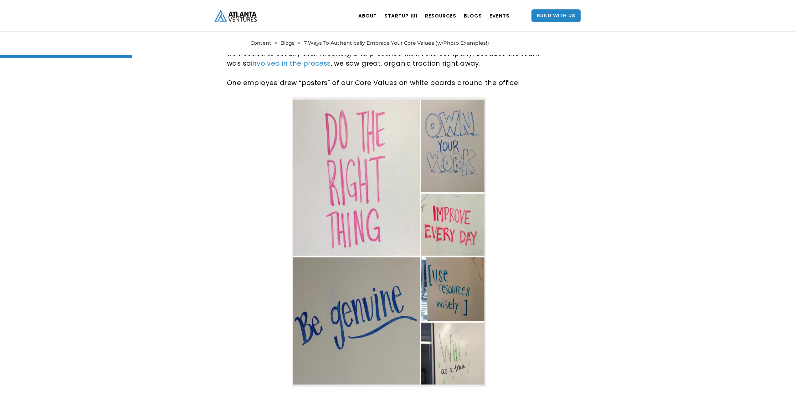
scroll to position [501, 0]
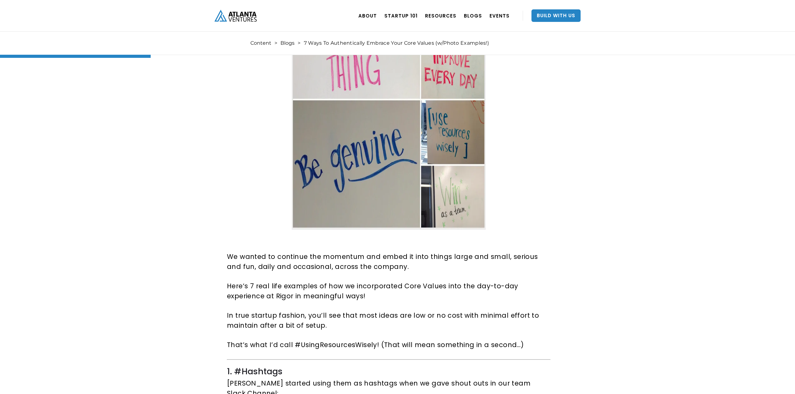
scroll to position [667, 0]
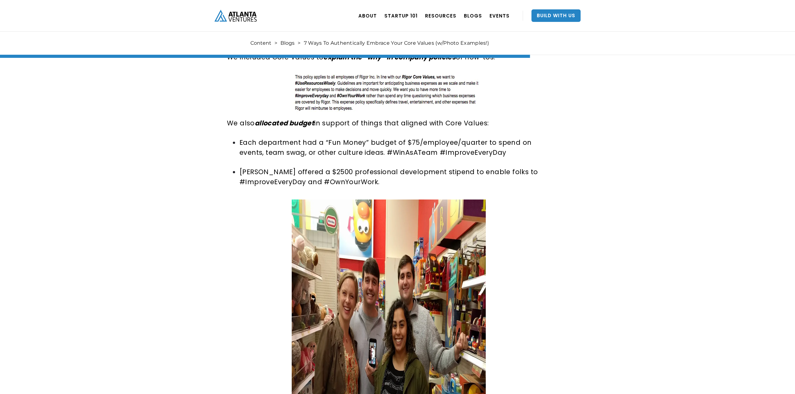
scroll to position [2086, 0]
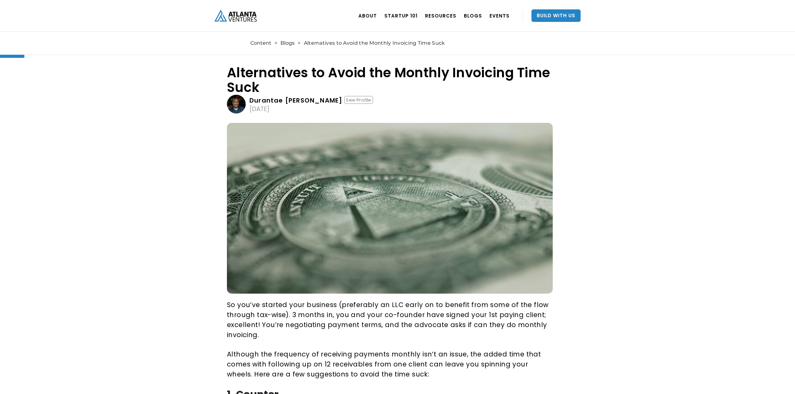
scroll to position [42, 0]
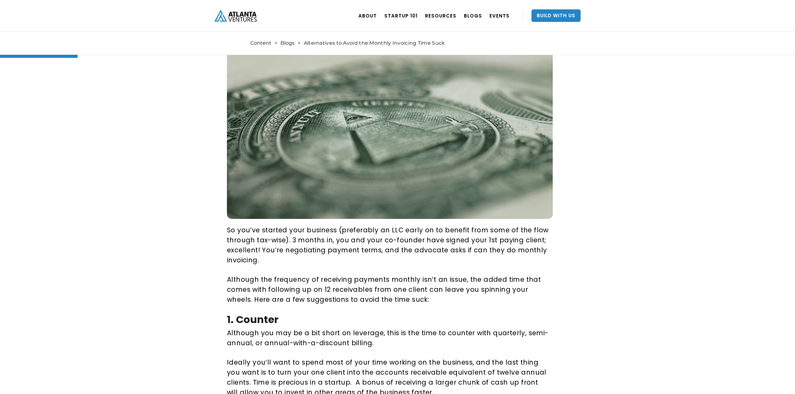
scroll to position [125, 0]
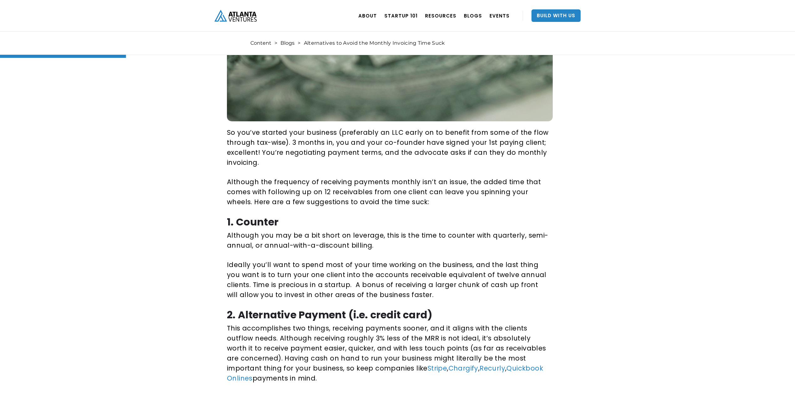
scroll to position [208, 0]
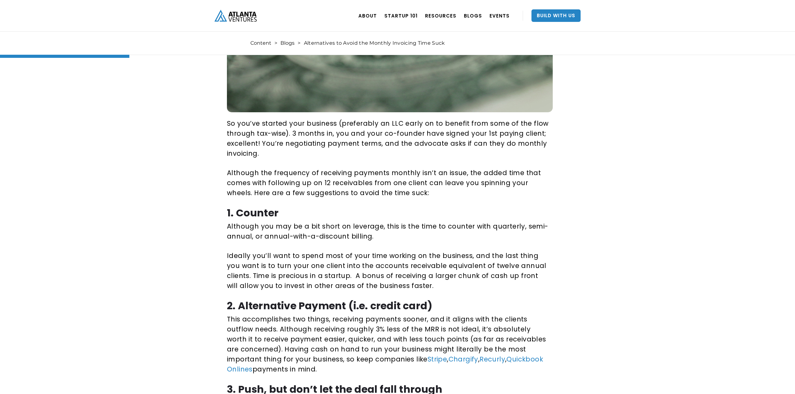
click at [651, 222] on div "Alternatives to Avoid the Monthly Invoicing Time Suck Durantae Lucas See Profil…" at bounding box center [397, 357] width 795 height 1056
click at [648, 222] on div "Alternatives to Avoid the Monthly Invoicing Time Suck Durantae Lucas See Profil…" at bounding box center [397, 357] width 795 height 1056
click at [650, 222] on div "Alternatives to Avoid the Monthly Invoicing Time Suck Durantae Lucas See Profil…" at bounding box center [397, 357] width 795 height 1056
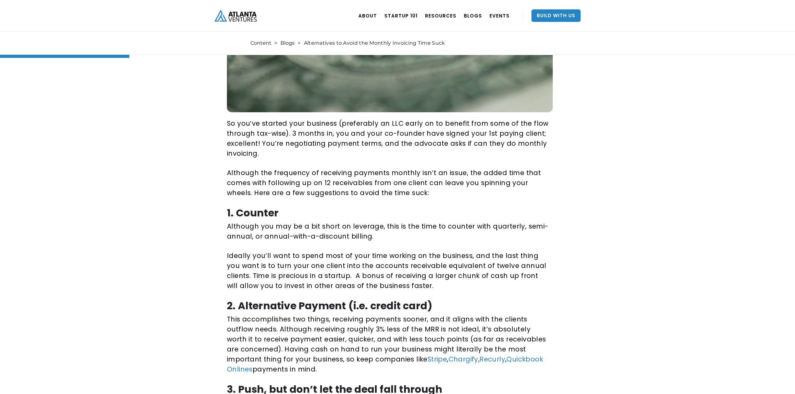
click at [647, 228] on div "Alternatives to Avoid the Monthly Invoicing Time Suck Durantae Lucas See Profil…" at bounding box center [397, 357] width 795 height 1056
click at [655, 225] on div "Alternatives to Avoid the Monthly Invoicing Time Suck Durantae Lucas See Profil…" at bounding box center [397, 357] width 795 height 1056
click at [652, 224] on div "Alternatives to Avoid the Monthly Invoicing Time Suck Durantae Lucas See Profil…" at bounding box center [397, 357] width 795 height 1056
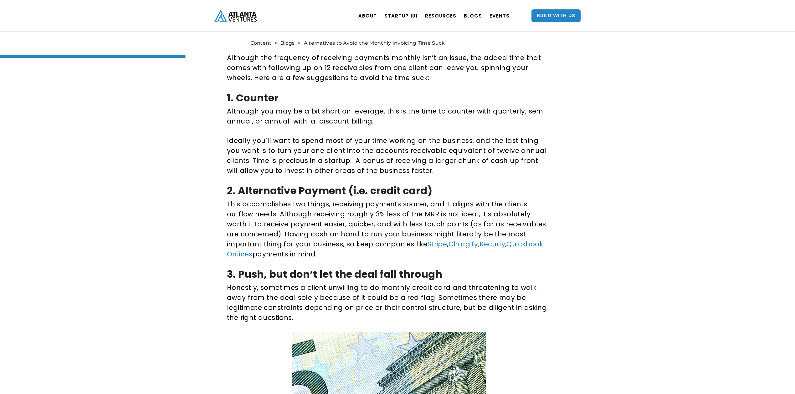
scroll to position [334, 0]
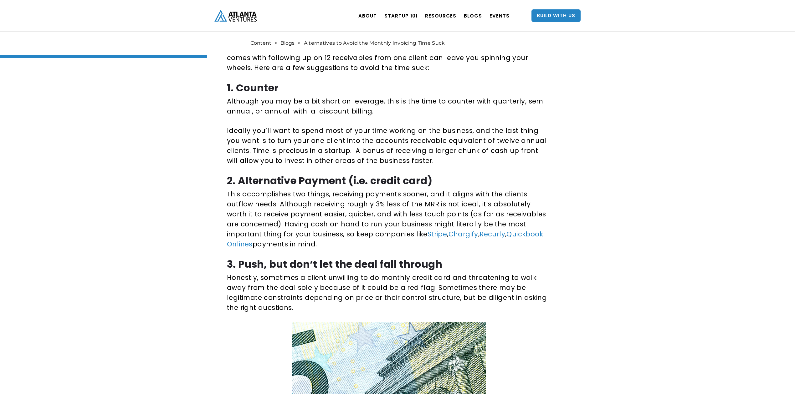
click at [653, 219] on div "Alternatives to Avoid the Monthly Invoicing Time Suck Durantae Lucas See Profil…" at bounding box center [397, 232] width 795 height 1056
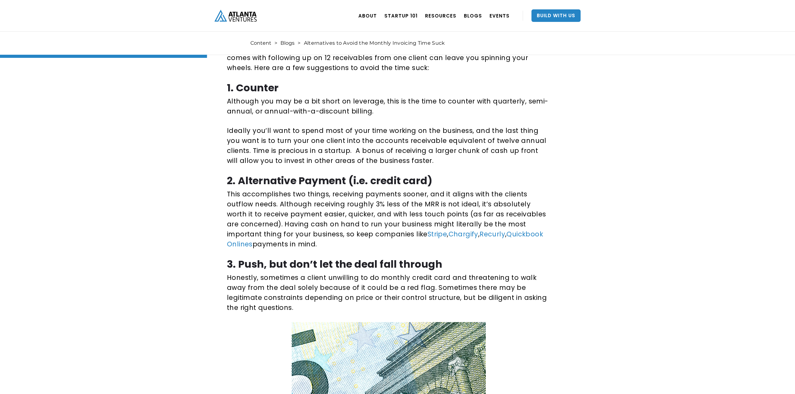
click at [653, 219] on div "Alternatives to Avoid the Monthly Invoicing Time Suck Durantae Lucas See Profil…" at bounding box center [397, 232] width 795 height 1056
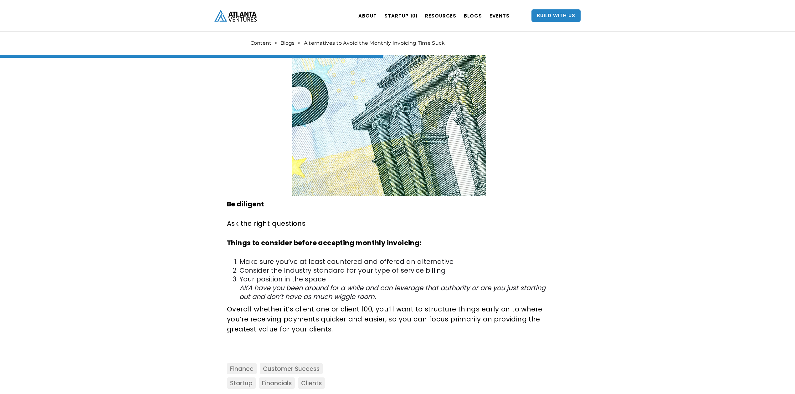
scroll to position [626, 0]
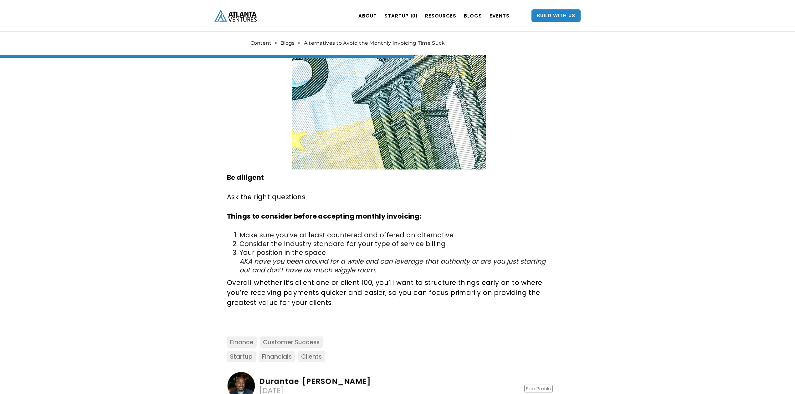
scroll to position [667, 0]
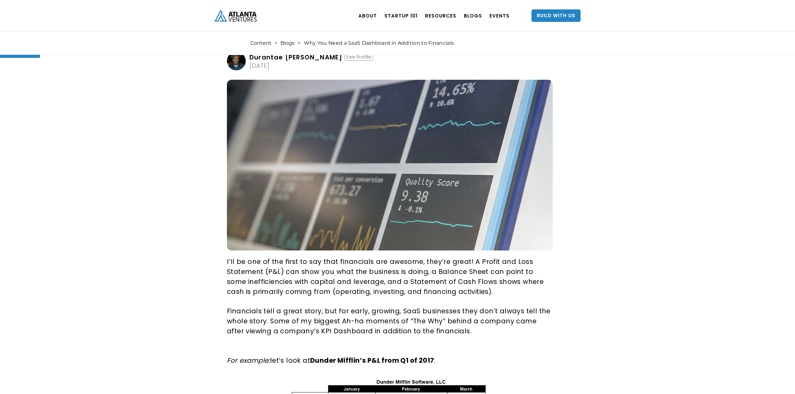
scroll to position [83, 0]
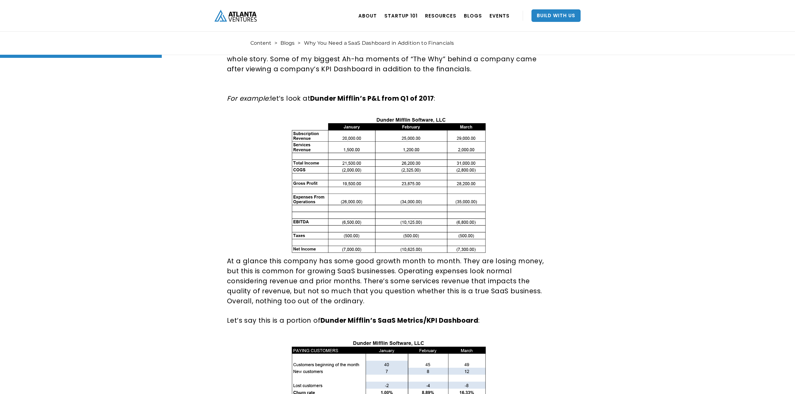
scroll to position [334, 0]
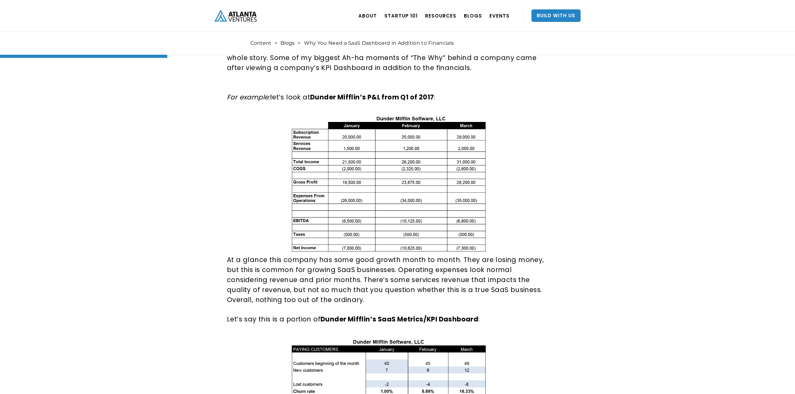
click at [694, 214] on div "Why You Need a SaaS Dashboard in Addition to Financials Durantae Lucas See Prof…" at bounding box center [397, 389] width 795 height 1371
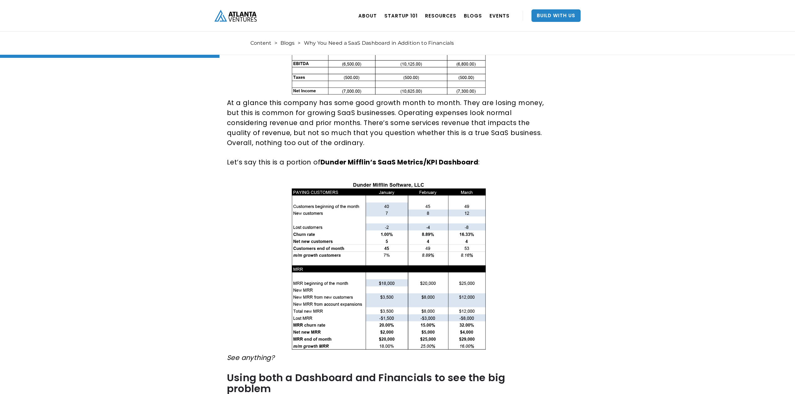
scroll to position [501, 0]
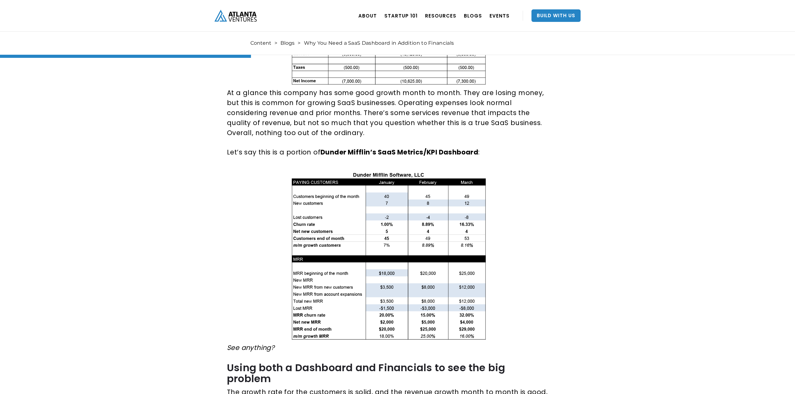
click at [686, 201] on div "Why You Need a SaaS Dashboard in Addition to Financials Durantae Lucas See Prof…" at bounding box center [397, 222] width 795 height 1371
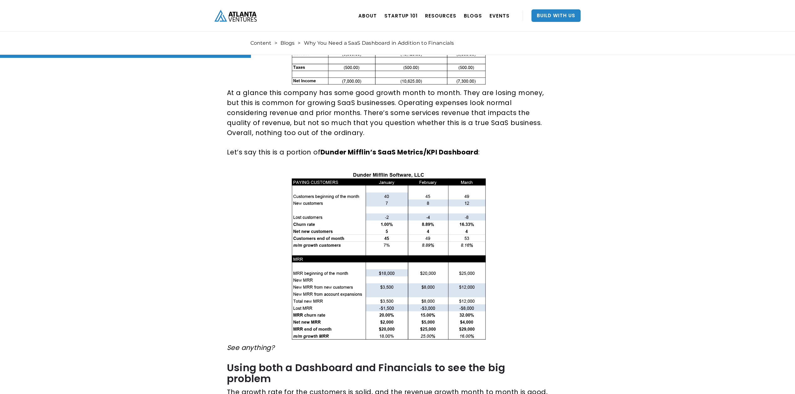
click at [689, 200] on div "Why You Need a SaaS Dashboard in Addition to Financials Durantae Lucas See Prof…" at bounding box center [397, 222] width 795 height 1371
click at [688, 200] on div "Why You Need a SaaS Dashboard in Addition to Financials Durantae Lucas See Prof…" at bounding box center [397, 222] width 795 height 1371
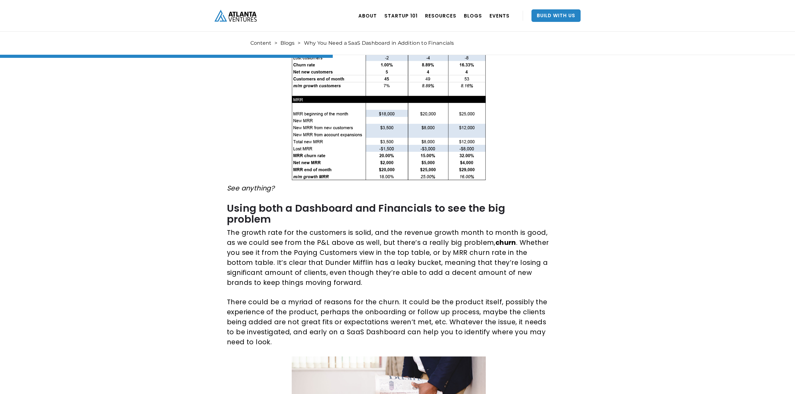
scroll to position [667, 0]
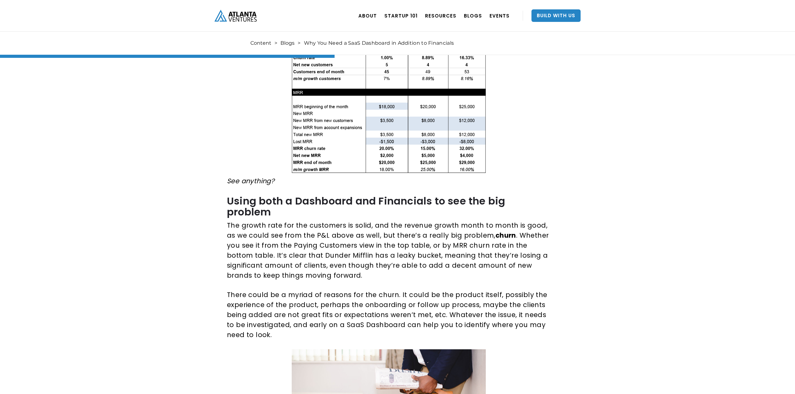
click at [698, 222] on div "Why You Need a SaaS Dashboard in Addition to Financials Durantae Lucas See Prof…" at bounding box center [397, 55] width 795 height 1371
click at [695, 222] on div "Why You Need a SaaS Dashboard in Addition to Financials Durantae Lucas See Prof…" at bounding box center [397, 55] width 795 height 1371
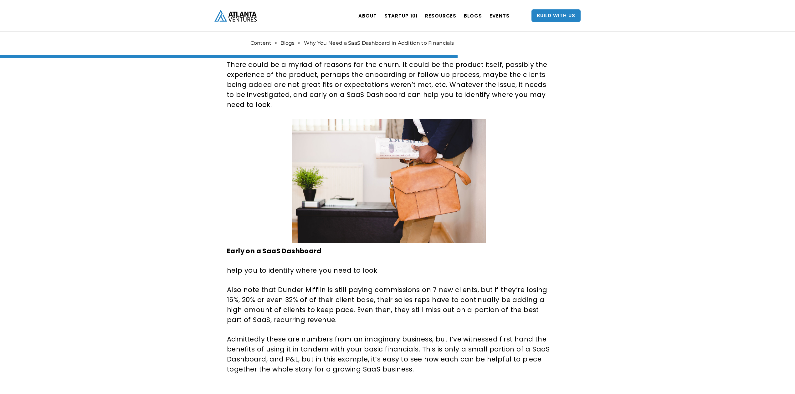
scroll to position [918, 0]
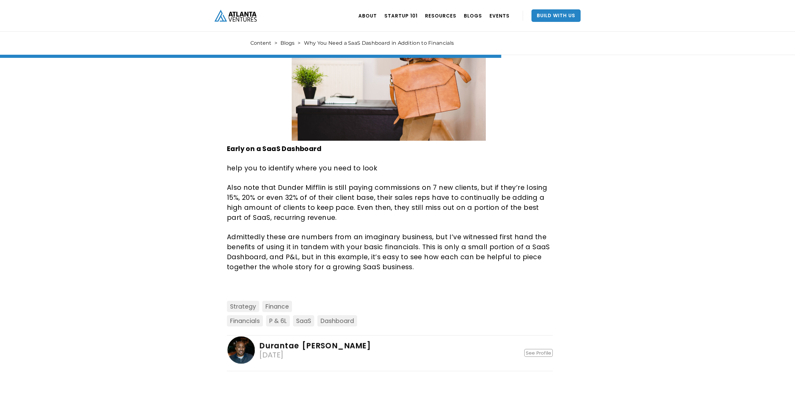
scroll to position [1001, 0]
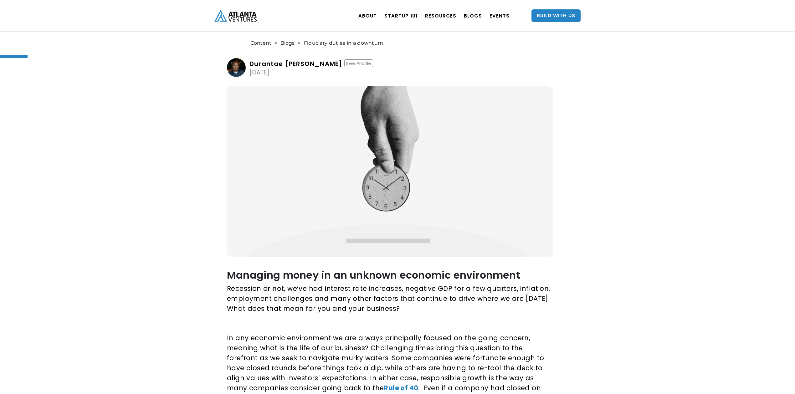
scroll to position [83, 0]
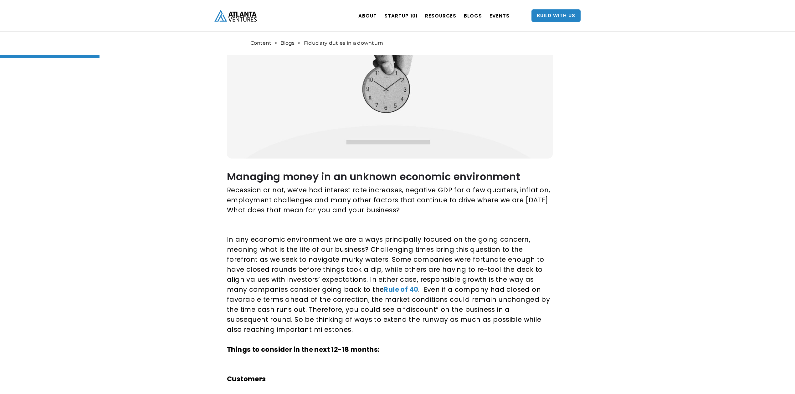
scroll to position [208, 0]
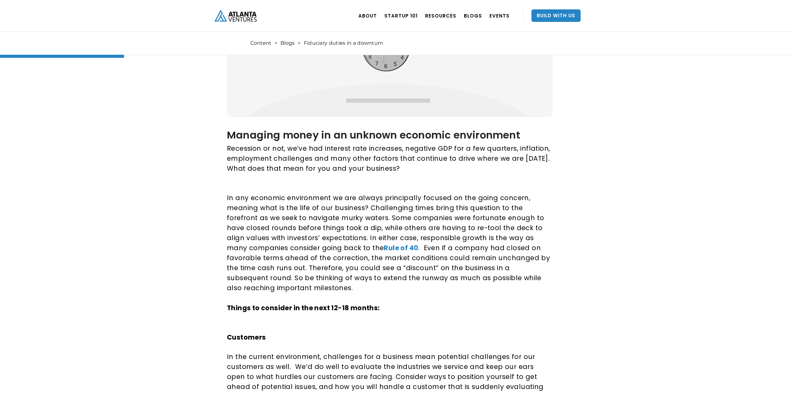
click at [690, 243] on div "Fiduciary duties in a downturn Five ways you can steward your money in an econo…" at bounding box center [397, 395] width 795 height 1132
click at [384, 248] on strong "Rule of 40" at bounding box center [401, 247] width 34 height 9
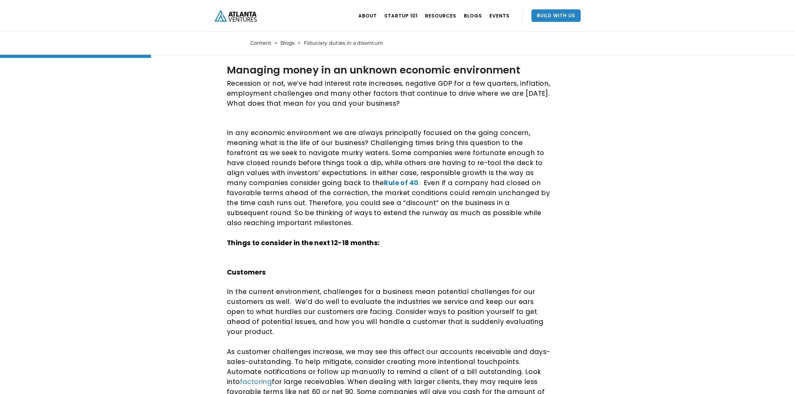
scroll to position [292, 0]
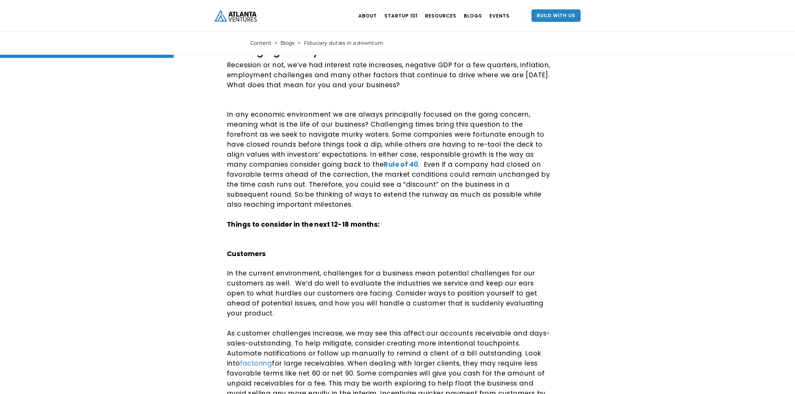
click at [716, 266] on div "Fiduciary duties in a downturn Five ways you can steward your money in an econo…" at bounding box center [397, 312] width 795 height 1132
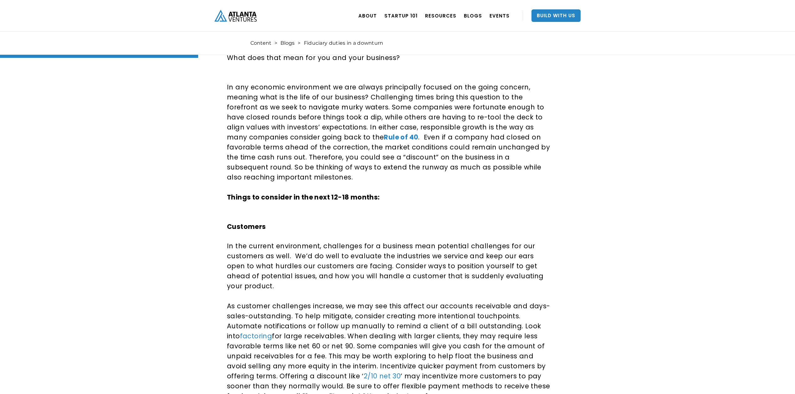
scroll to position [334, 0]
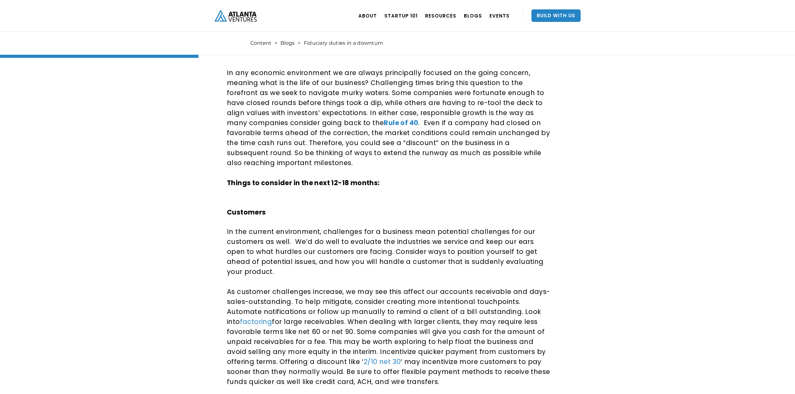
click at [717, 283] on div "Fiduciary duties in a downturn Five ways you can steward your money in an econo…" at bounding box center [397, 270] width 795 height 1132
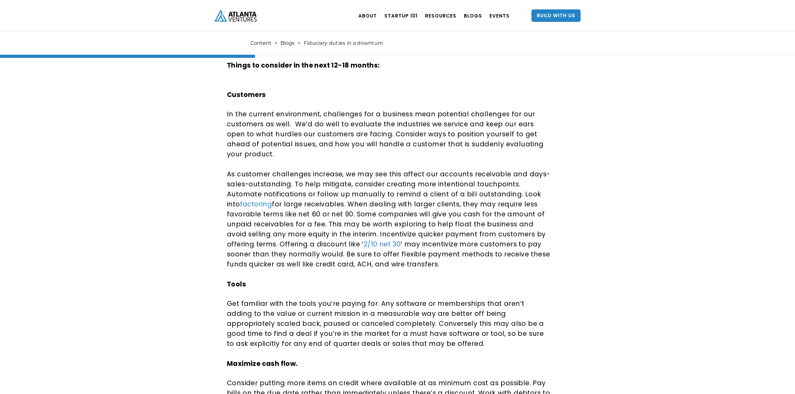
scroll to position [459, 0]
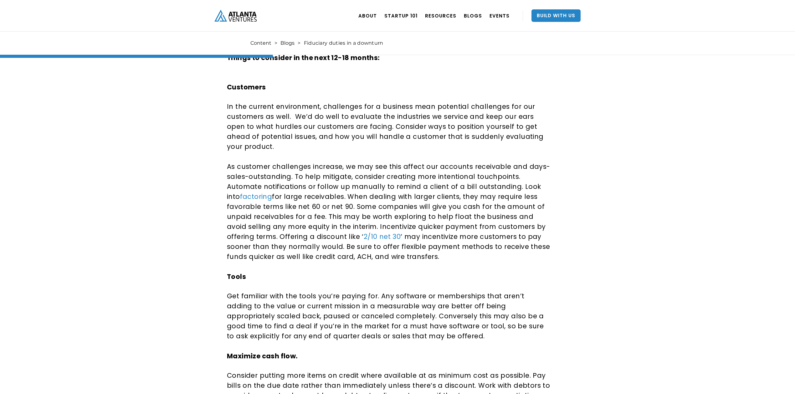
click at [736, 287] on div "Fiduciary duties in a downturn Five ways you can steward your money in an econo…" at bounding box center [397, 145] width 795 height 1132
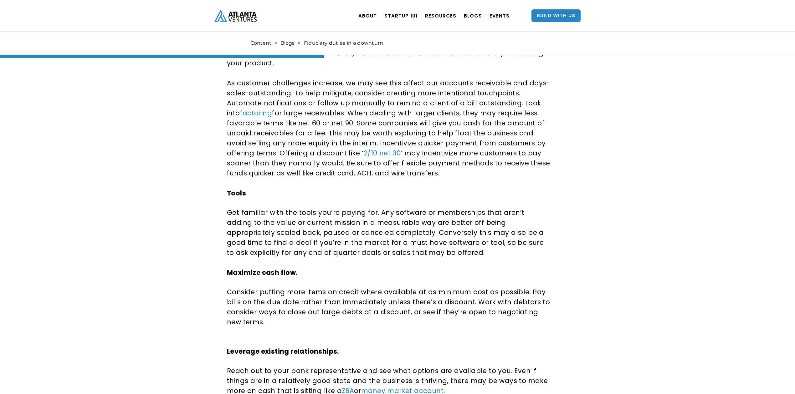
scroll to position [584, 0]
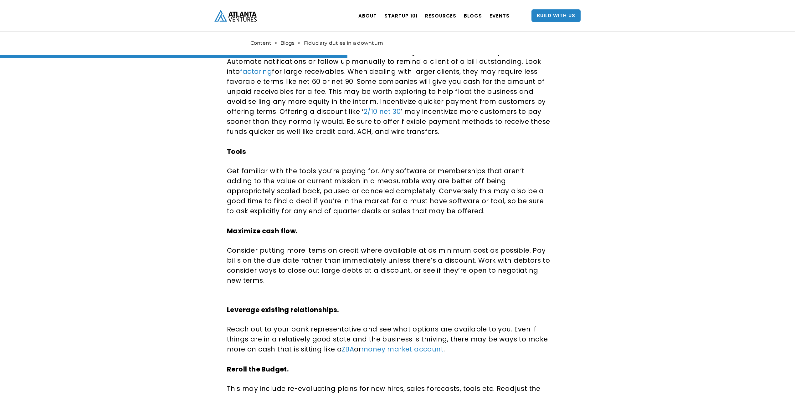
click at [732, 286] on div "Fiduciary duties in a downturn Five ways you can steward your money in an econo…" at bounding box center [397, 20] width 795 height 1132
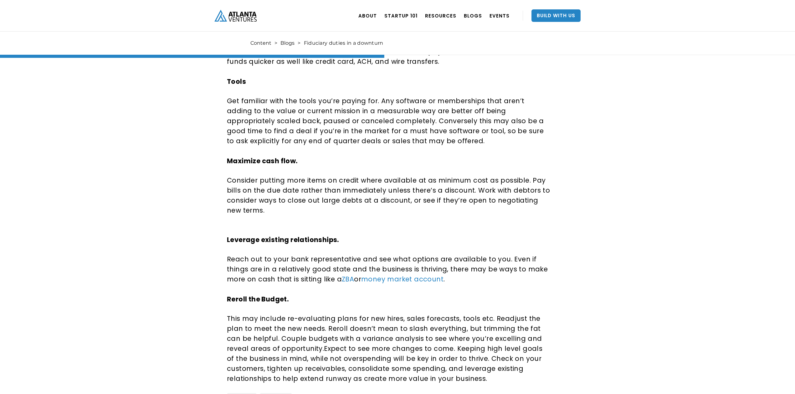
scroll to position [667, 0]
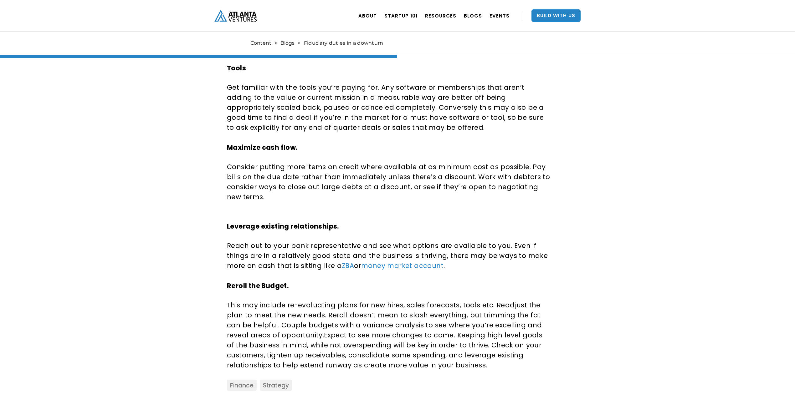
click at [342, 261] on link "ZBA" at bounding box center [348, 265] width 12 height 9
click at [361, 261] on link "money market account" at bounding box center [402, 265] width 82 height 9
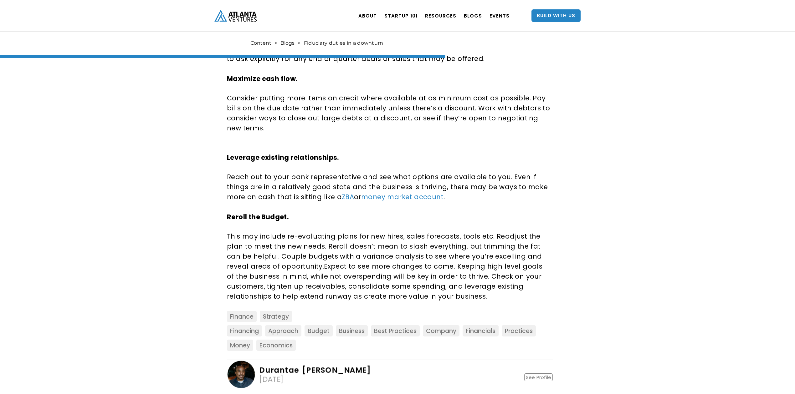
scroll to position [751, 0]
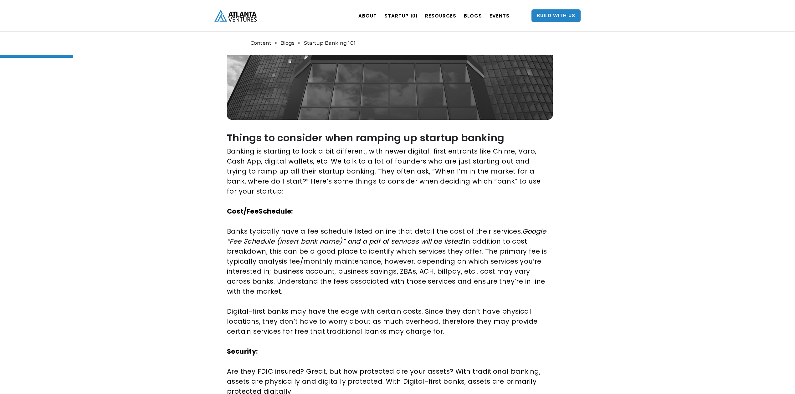
scroll to position [208, 0]
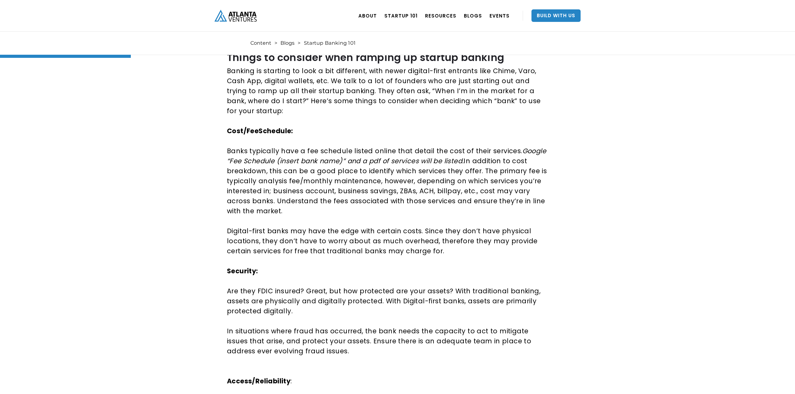
scroll to position [292, 0]
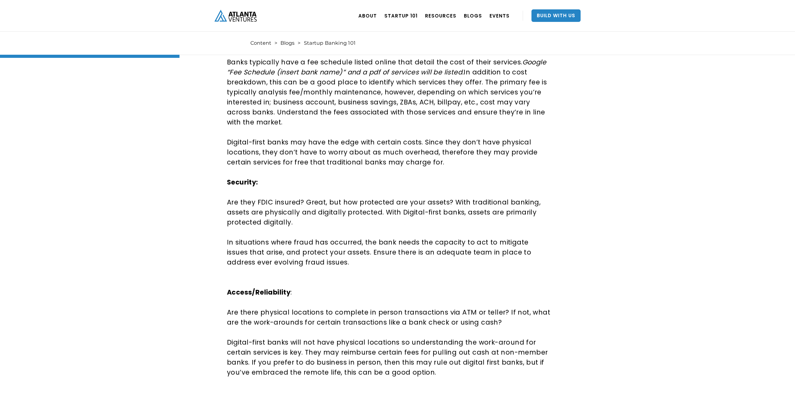
scroll to position [375, 0]
click at [700, 242] on div "Startup Banking 101 The ins and out of what to ask yourself when choosing a ban…" at bounding box center [397, 390] width 795 height 1457
click at [700, 240] on div "Startup Banking 101 The ins and out of what to ask yourself when choosing a ban…" at bounding box center [397, 390] width 795 height 1457
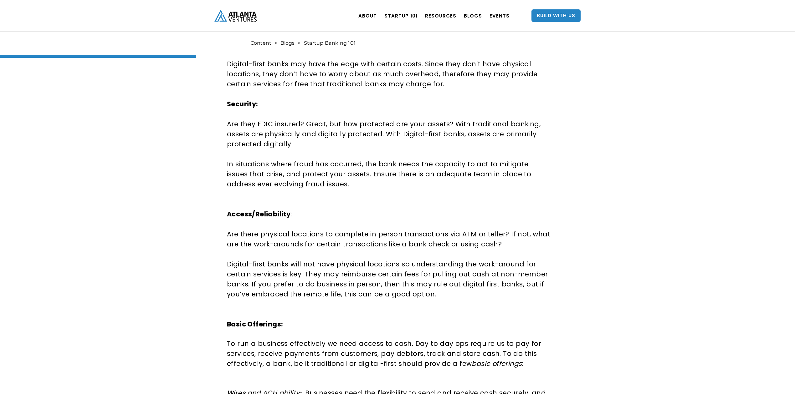
scroll to position [459, 0]
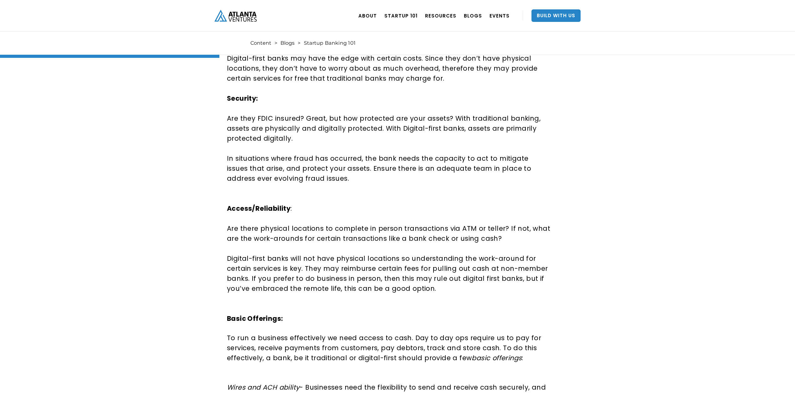
click at [700, 240] on div "Startup Banking 101 The ins and out of what to ask yourself when choosing a ban…" at bounding box center [397, 307] width 795 height 1457
click at [701, 287] on div "Startup Banking 101 The ins and out of what to ask yourself when choosing a ban…" at bounding box center [397, 307] width 795 height 1457
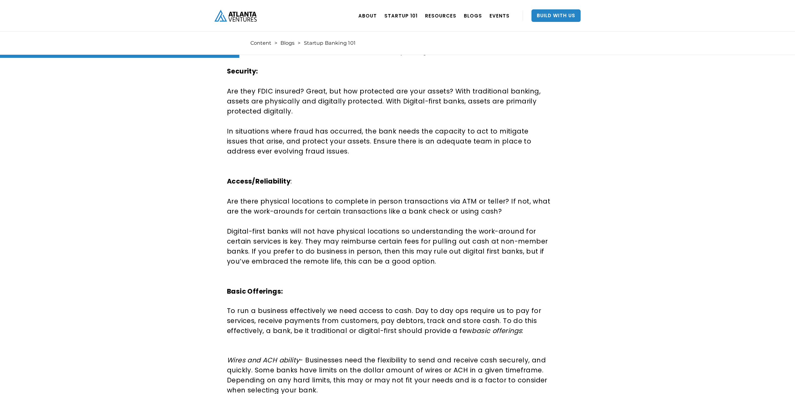
scroll to position [501, 0]
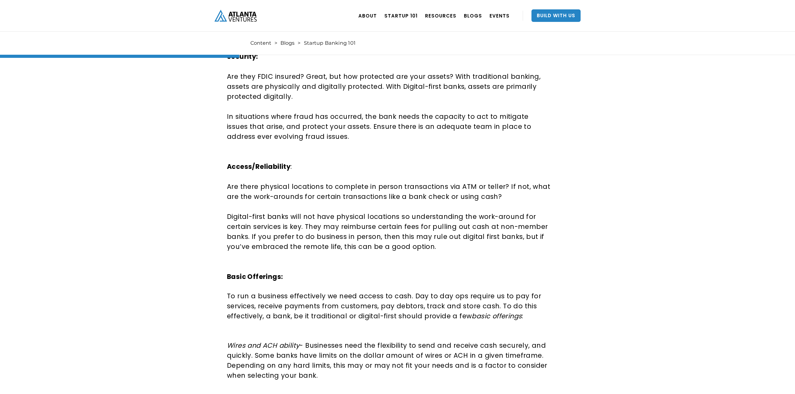
click at [708, 307] on div "Startup Banking 101 The ins and out of what to ask yourself when choosing a ban…" at bounding box center [397, 265] width 795 height 1457
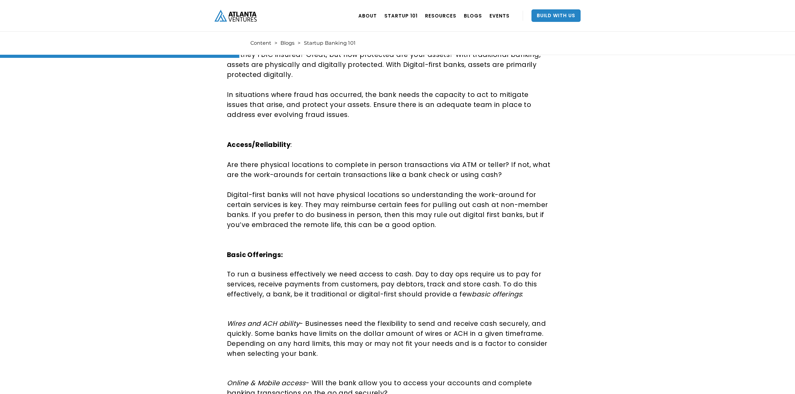
scroll to position [542, 0]
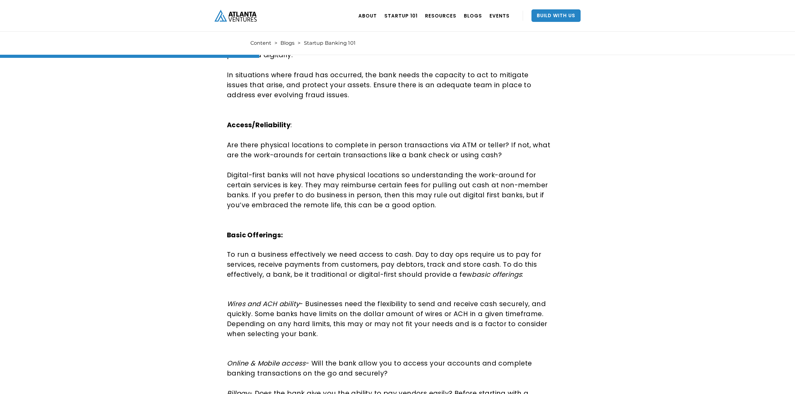
click at [722, 305] on div "Startup Banking 101 The ins and out of what to ask yourself when choosing a ban…" at bounding box center [397, 224] width 795 height 1457
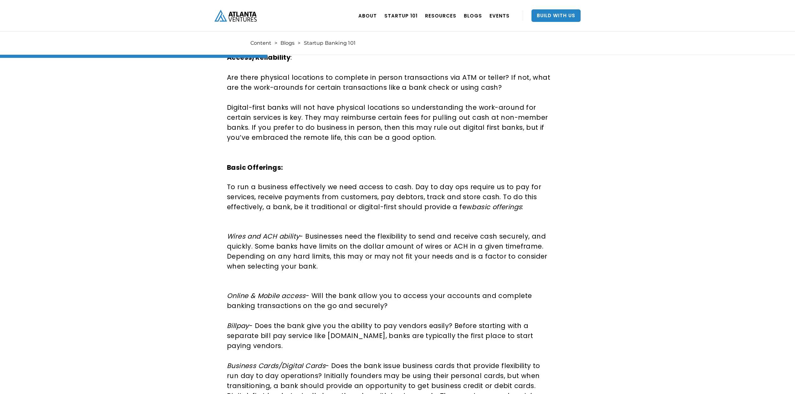
scroll to position [626, 0]
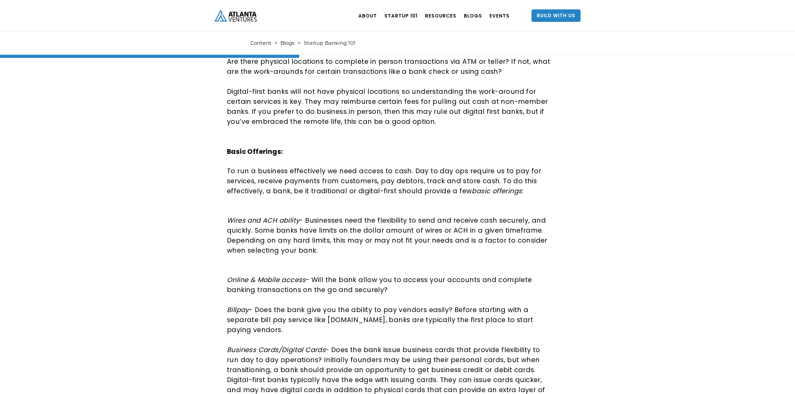
click at [722, 305] on div "Startup Banking 101 The ins and out of what to ask yourself when choosing a ban…" at bounding box center [397, 140] width 795 height 1457
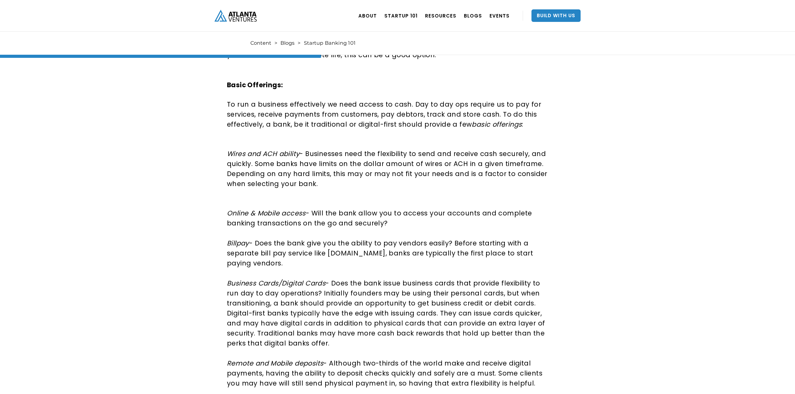
scroll to position [709, 0]
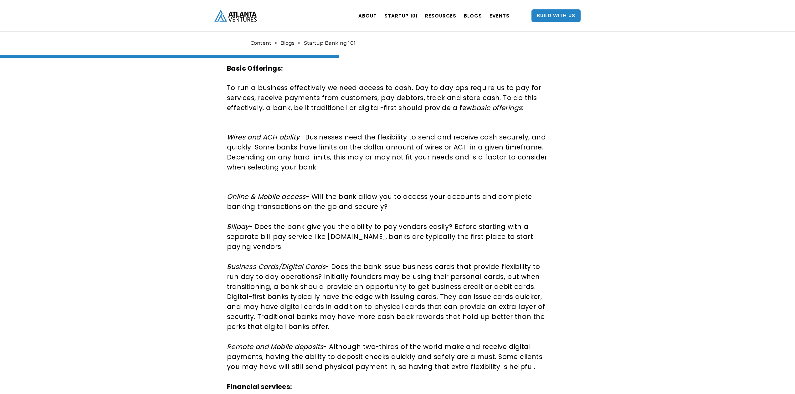
click at [718, 304] on div "Startup Banking 101 The ins and out of what to ask yourself when choosing a ban…" at bounding box center [397, 57] width 795 height 1457
click at [717, 304] on div "Startup Banking 101 The ins and out of what to ask yourself when choosing a ban…" at bounding box center [397, 57] width 795 height 1457
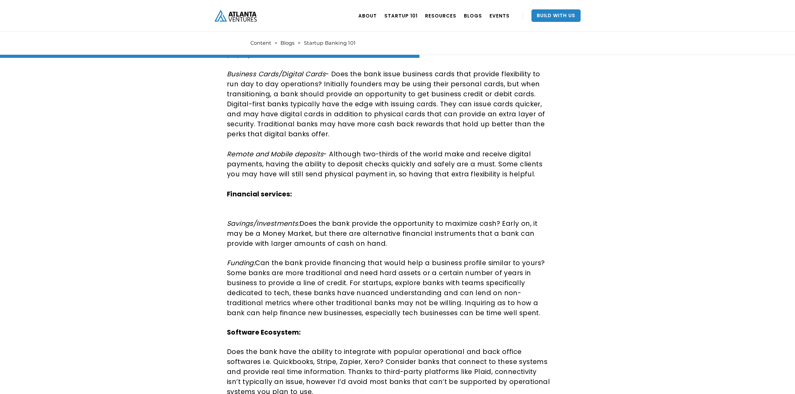
scroll to position [918, 0]
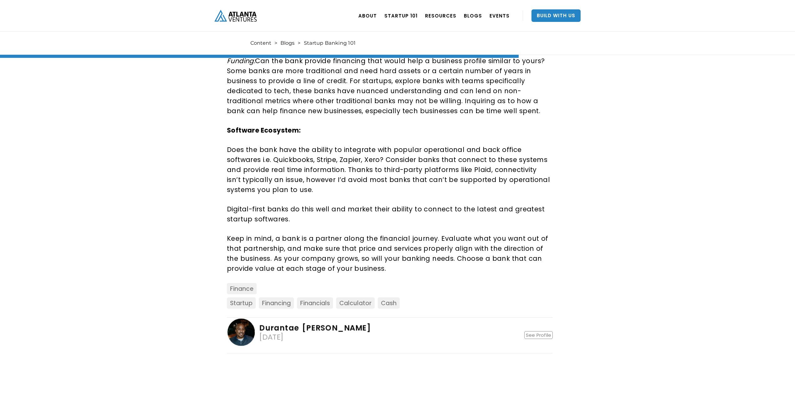
scroll to position [1084, 0]
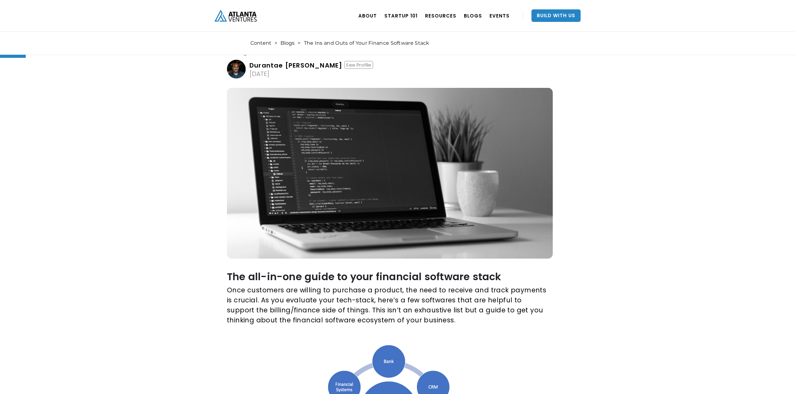
scroll to position [83, 0]
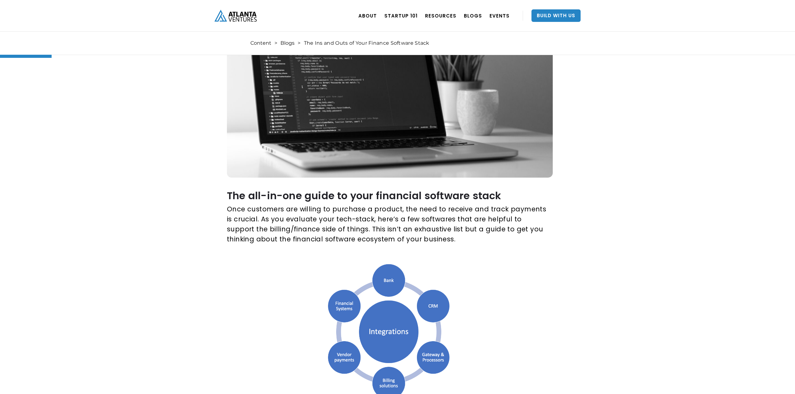
scroll to position [167, 0]
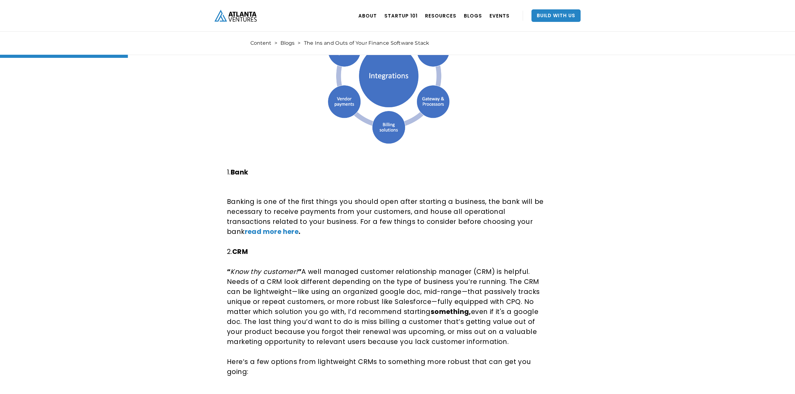
scroll to position [417, 0]
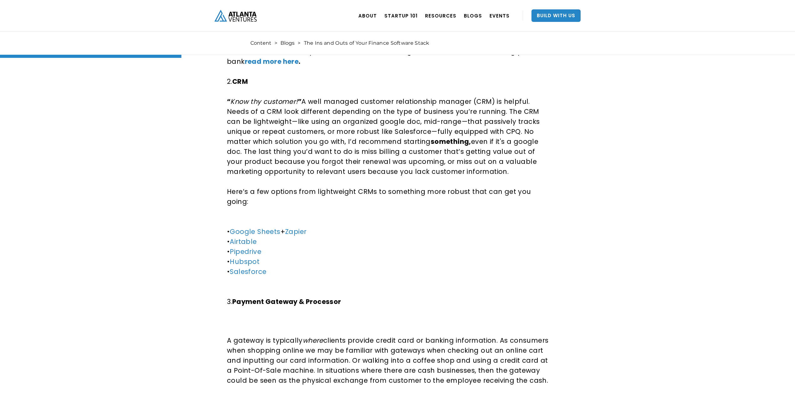
scroll to position [626, 0]
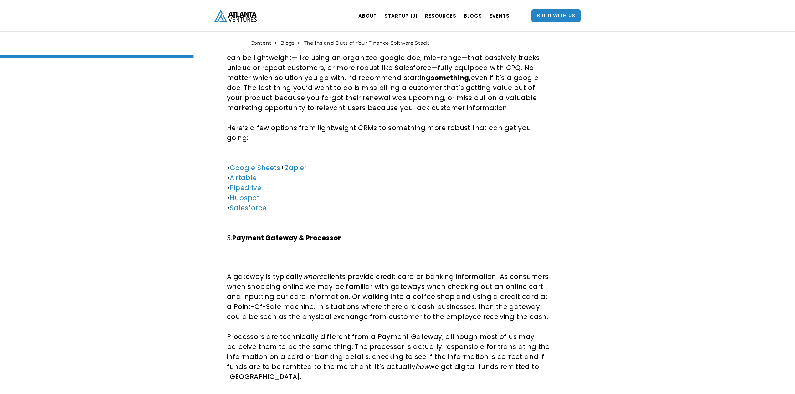
scroll to position [667, 0]
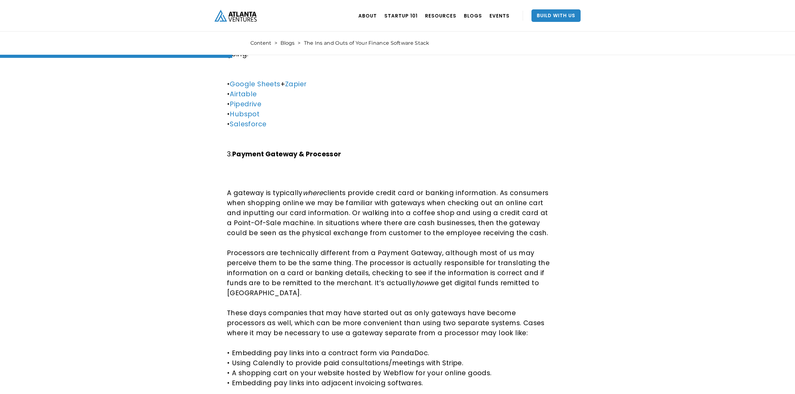
scroll to position [751, 0]
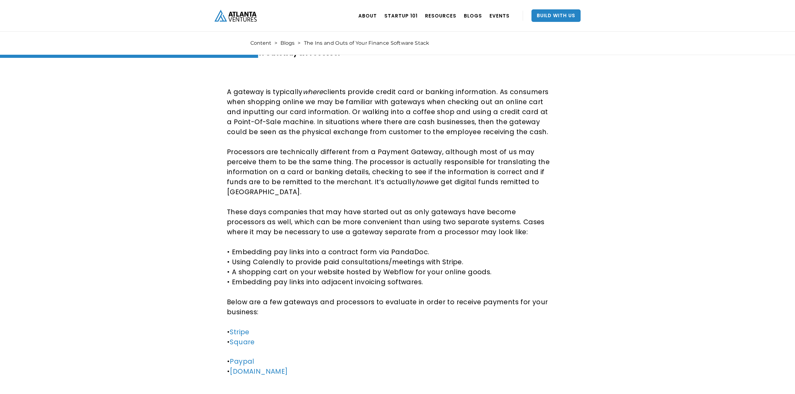
scroll to position [834, 0]
click at [656, 276] on div "The Ins and Outs of Your Finance Software Stack As you evaluate your tech-stack…" at bounding box center [397, 391] width 795 height 2375
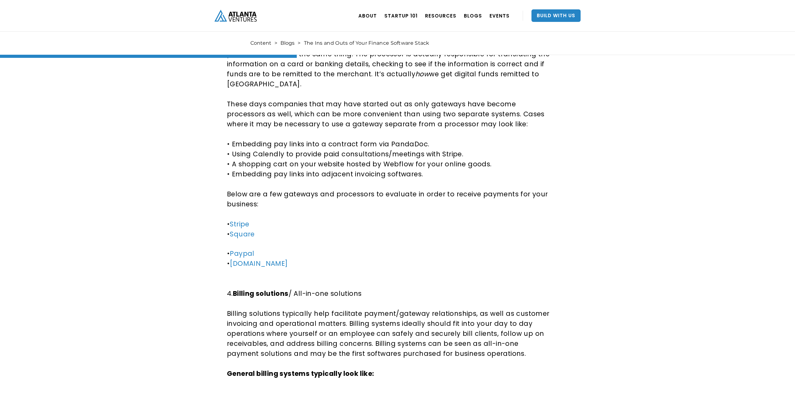
scroll to position [959, 0]
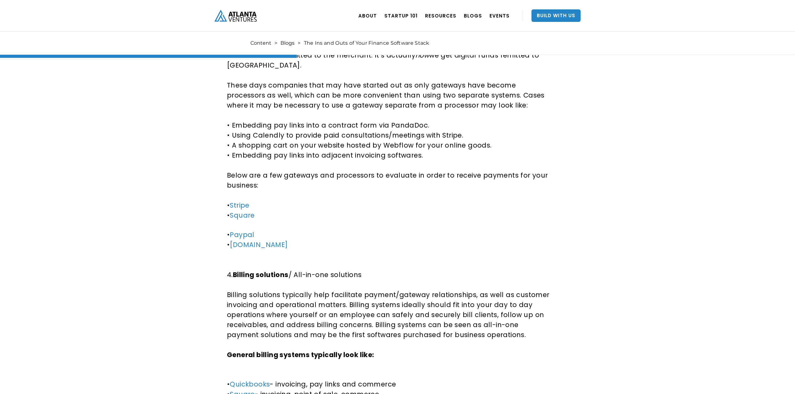
click at [656, 276] on div "The Ins and Outs of Your Finance Software Stack As you evaluate your tech-stack…" at bounding box center [397, 266] width 795 height 2375
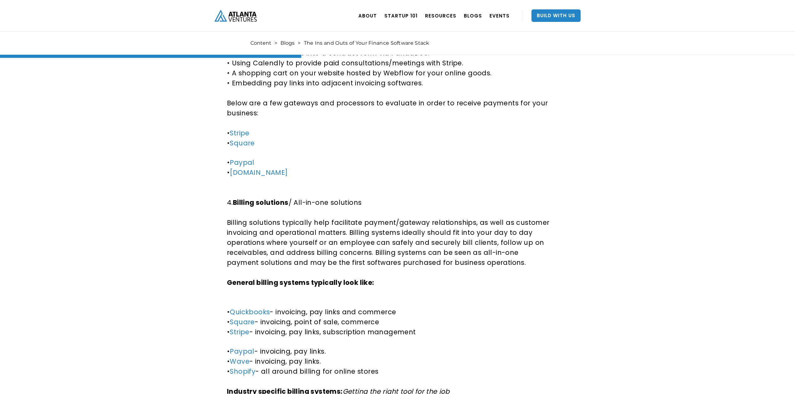
scroll to position [1043, 0]
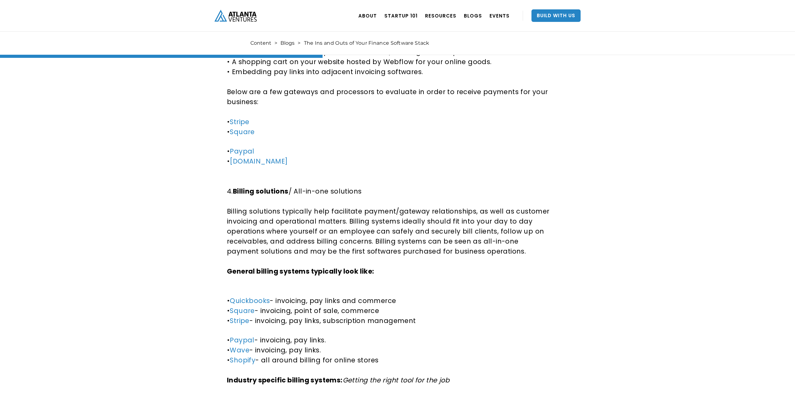
click at [656, 276] on div "The Ins and Outs of Your Finance Software Stack As you evaluate your tech-stack…" at bounding box center [397, 182] width 795 height 2375
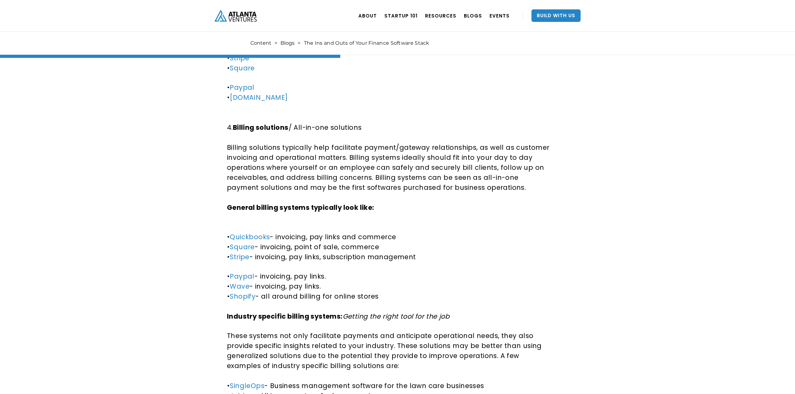
scroll to position [1168, 0]
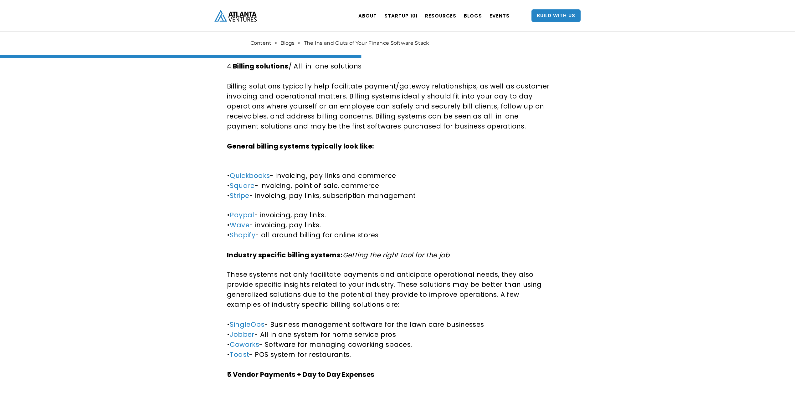
click at [669, 287] on div "The Ins and Outs of Your Finance Software Stack As you evaluate your tech-stack…" at bounding box center [397, 57] width 795 height 2375
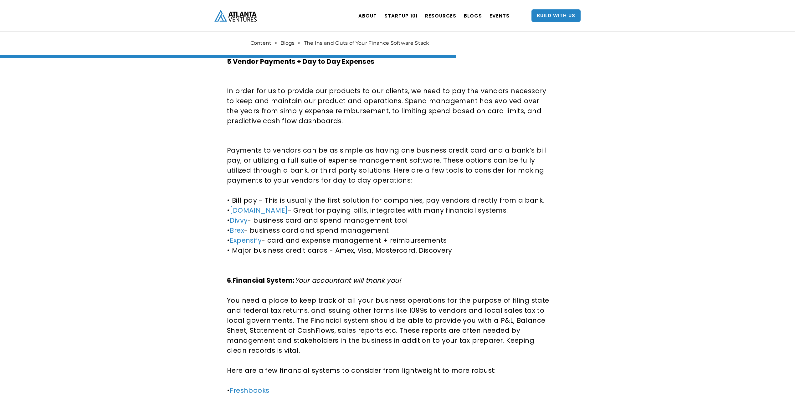
scroll to position [1502, 0]
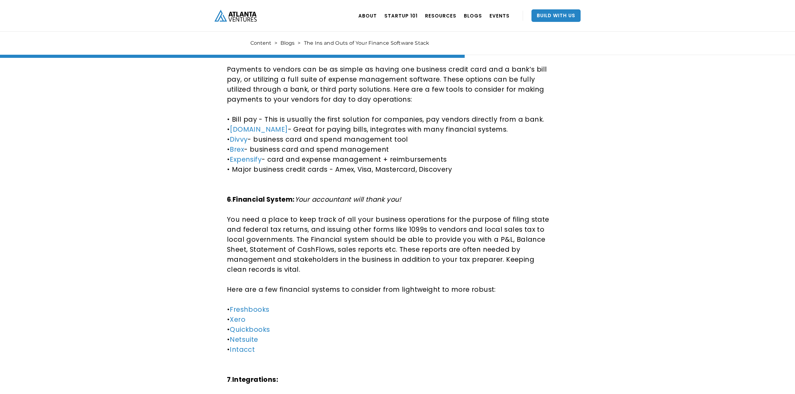
scroll to position [1585, 0]
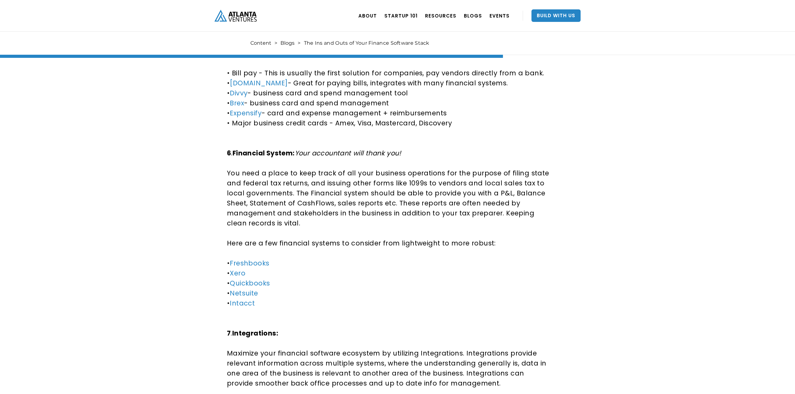
scroll to position [1627, 0]
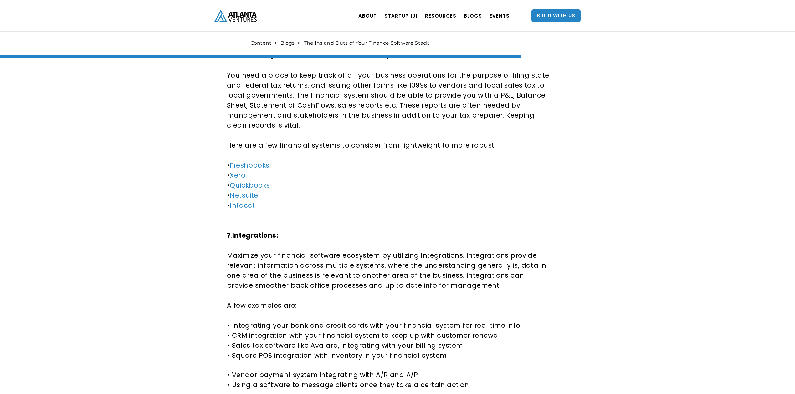
scroll to position [1710, 0]
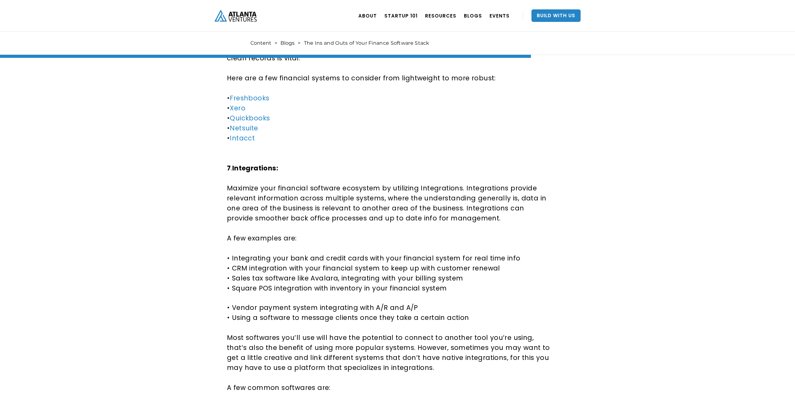
scroll to position [1794, 0]
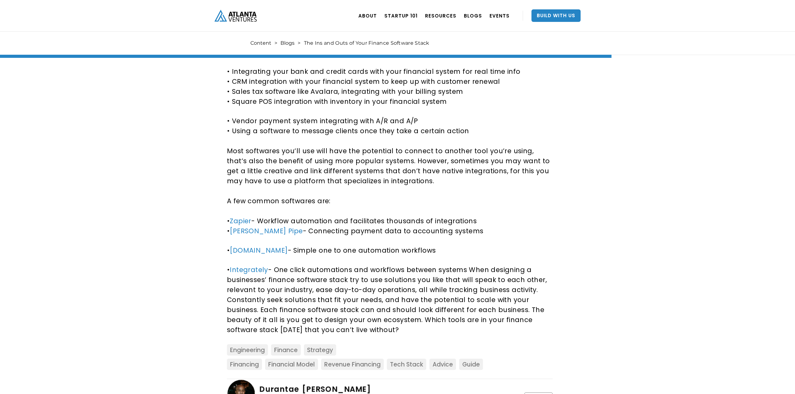
scroll to position [2003, 0]
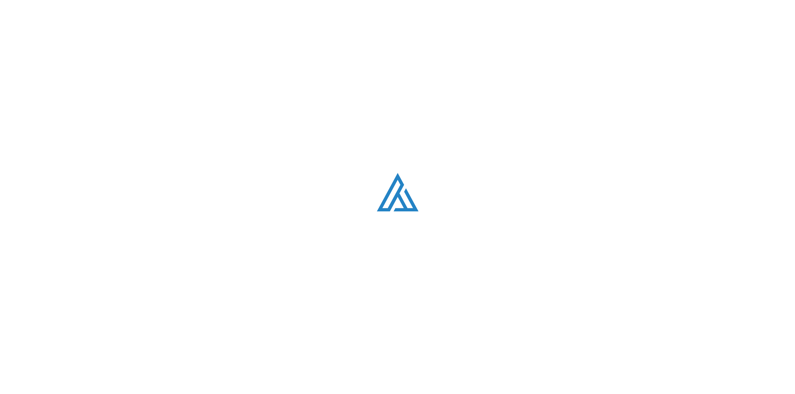
scroll to position [313, 0]
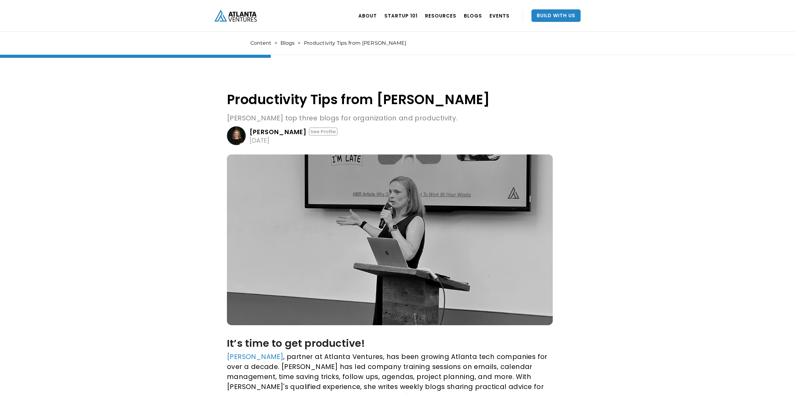
scroll to position [375, 0]
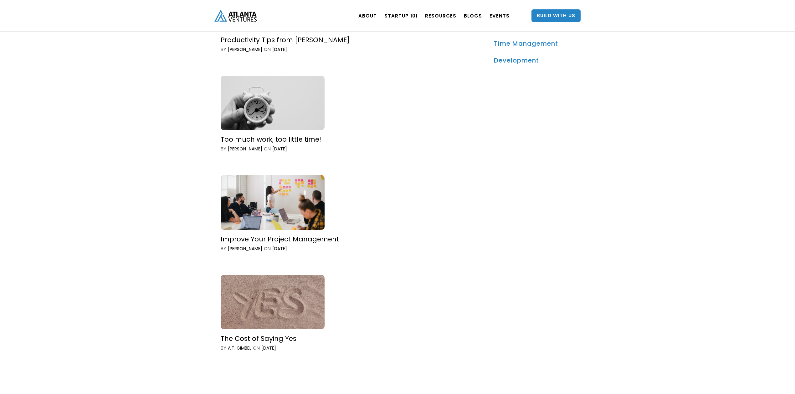
scroll to position [501, 0]
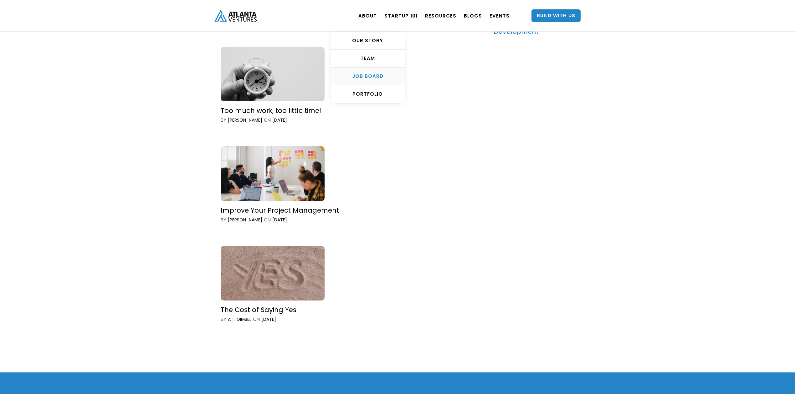
click at [379, 76] on div "Job Board" at bounding box center [367, 76] width 74 height 6
click at [434, 116] on link "HEALTHCARE" at bounding box center [440, 112] width 74 height 18
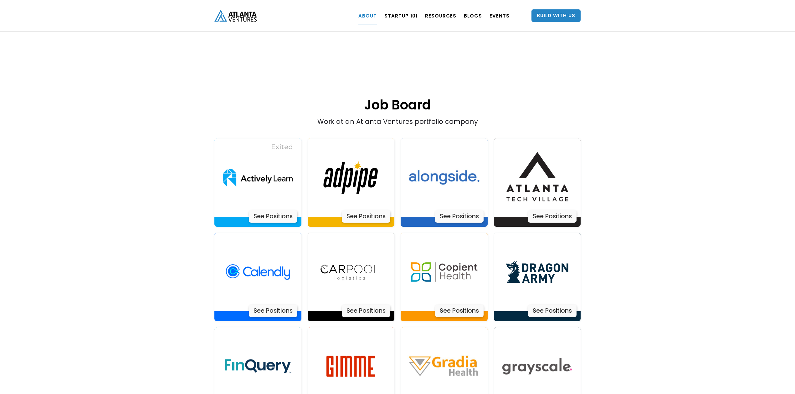
scroll to position [1208, 0]
click at [457, 305] on div "See Positions" at bounding box center [459, 311] width 48 height 13
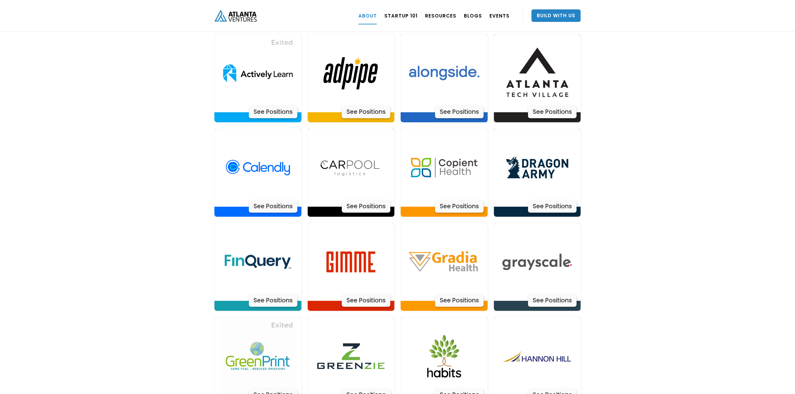
scroll to position [1333, 0]
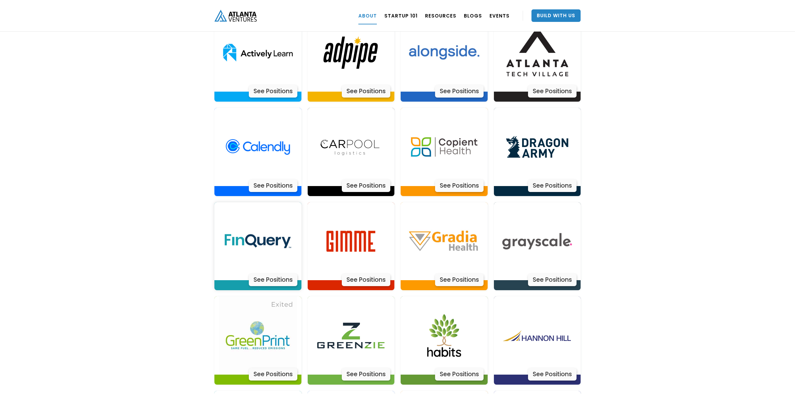
click at [275, 274] on div "See Positions" at bounding box center [273, 280] width 48 height 13
click at [454, 274] on div "See Positions" at bounding box center [459, 280] width 48 height 13
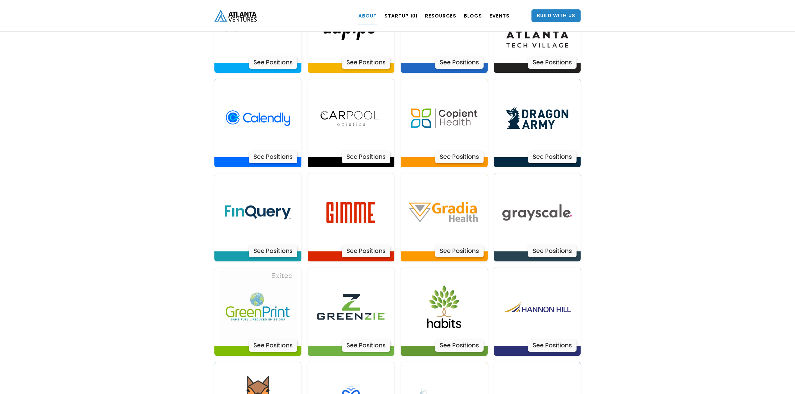
scroll to position [1416, 0]
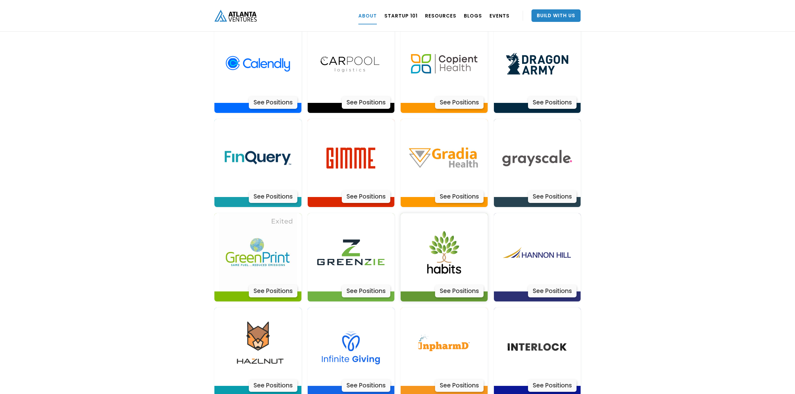
click at [469, 285] on div "See Positions" at bounding box center [459, 291] width 48 height 13
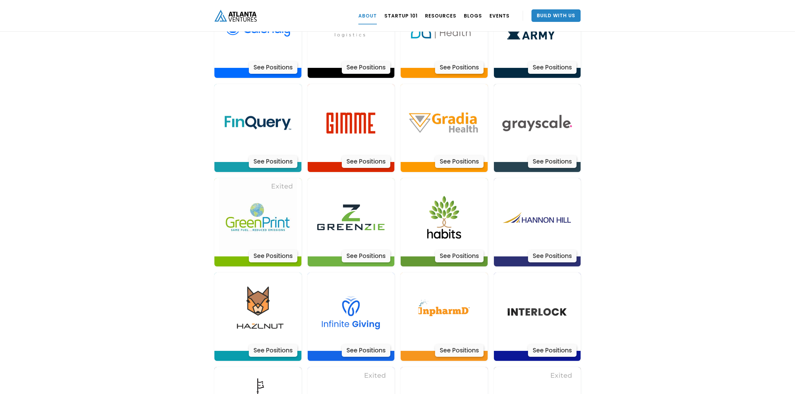
scroll to position [1500, 0]
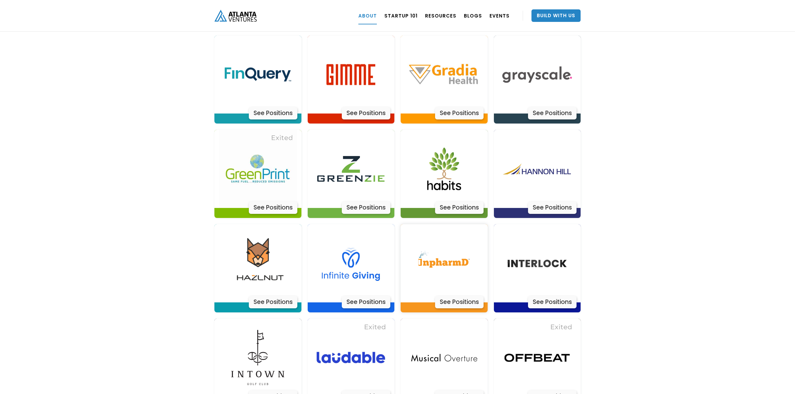
click at [454, 296] on div "See Positions" at bounding box center [459, 302] width 48 height 13
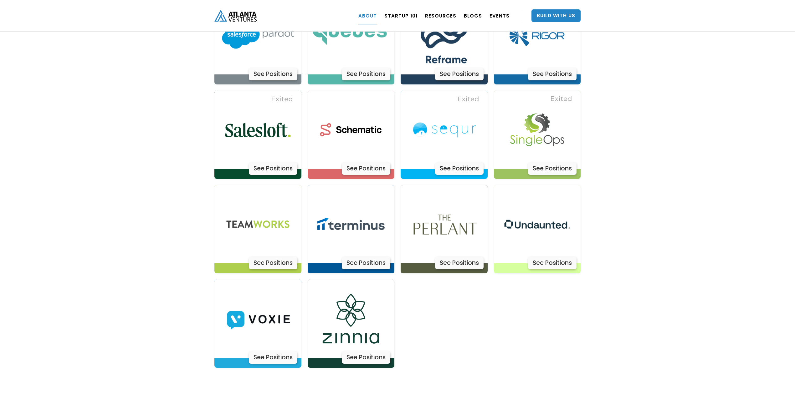
scroll to position [1917, 0]
click at [367, 351] on div "See Positions" at bounding box center [366, 357] width 48 height 13
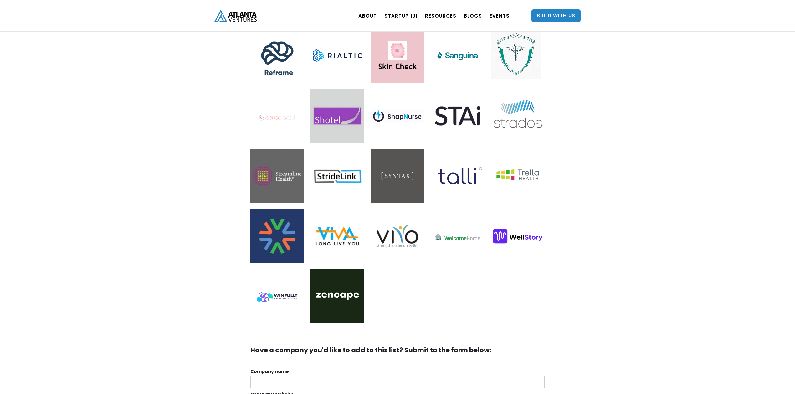
scroll to position [1335, 0]
